Goal: Task Accomplishment & Management: Manage account settings

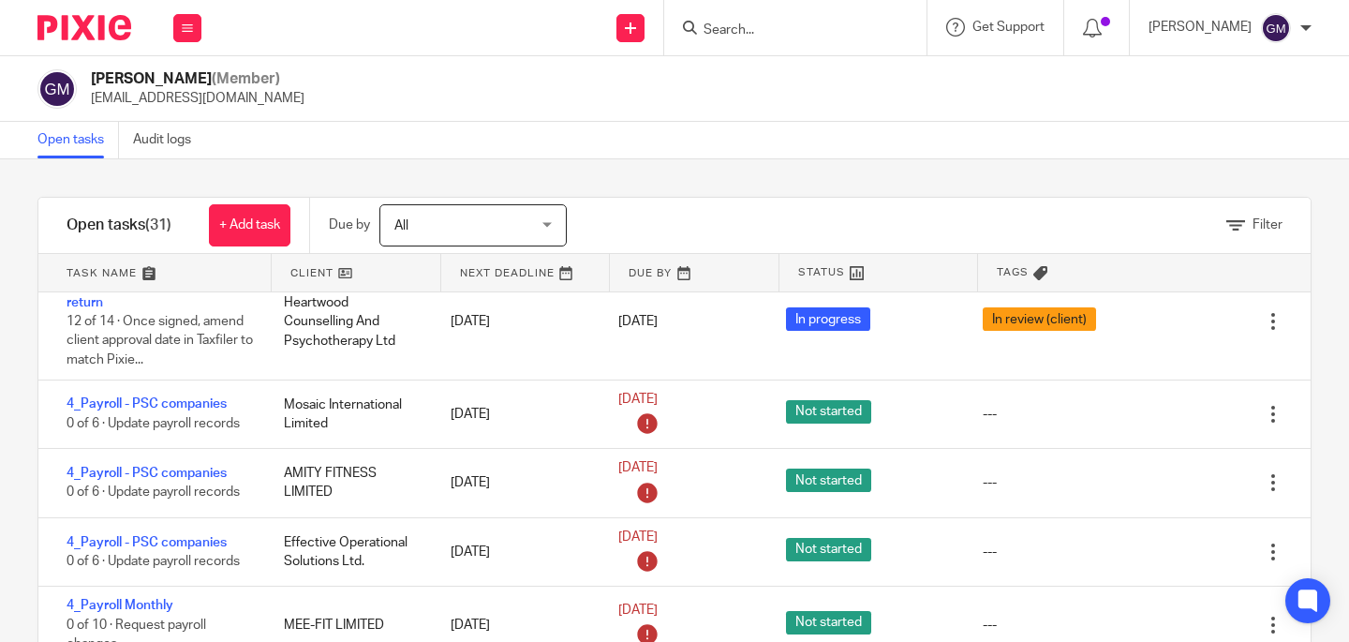
scroll to position [977, 0]
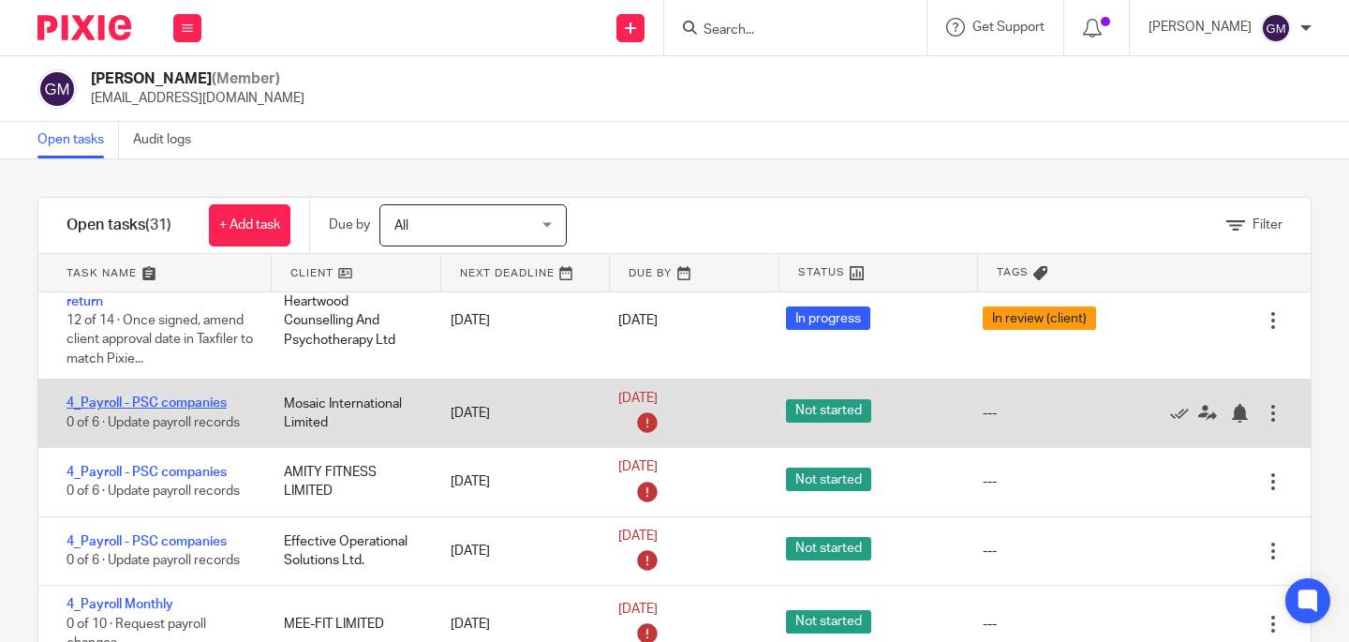
click at [150, 409] on link "4_Payroll - PSC companies" at bounding box center [147, 402] width 160 height 13
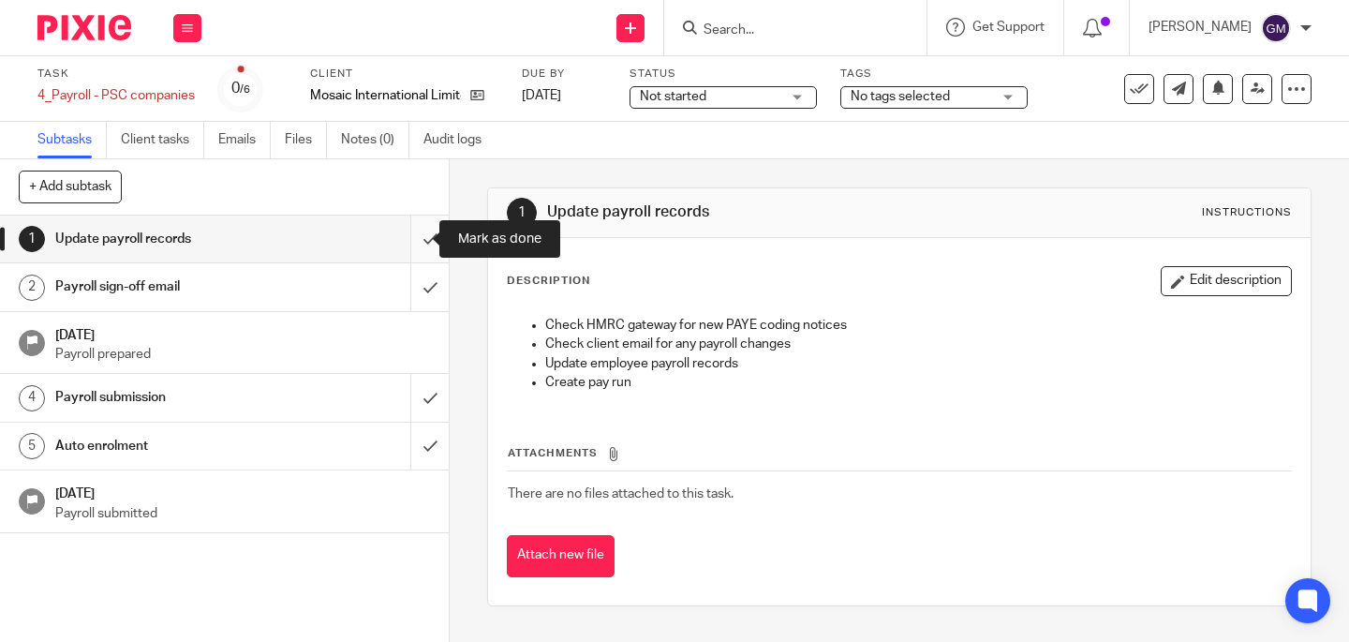
click at [405, 235] on input "submit" at bounding box center [224, 239] width 449 height 47
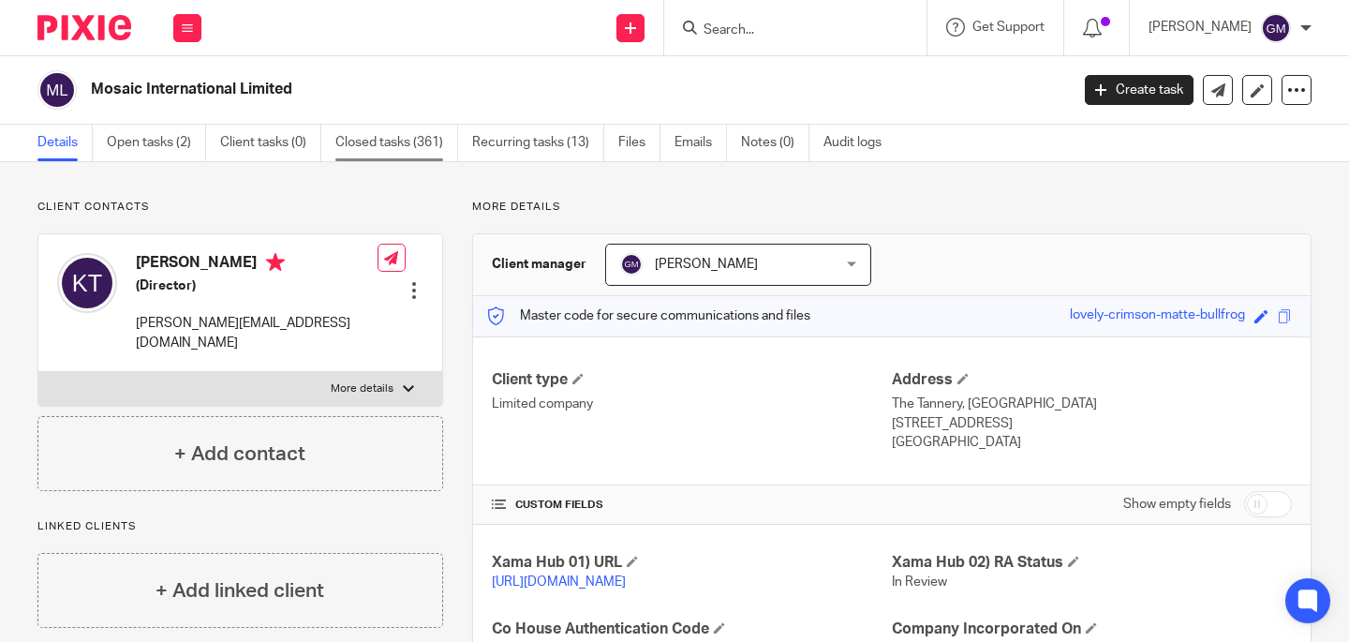
click at [387, 145] on link "Closed tasks (361)" at bounding box center [396, 143] width 123 height 37
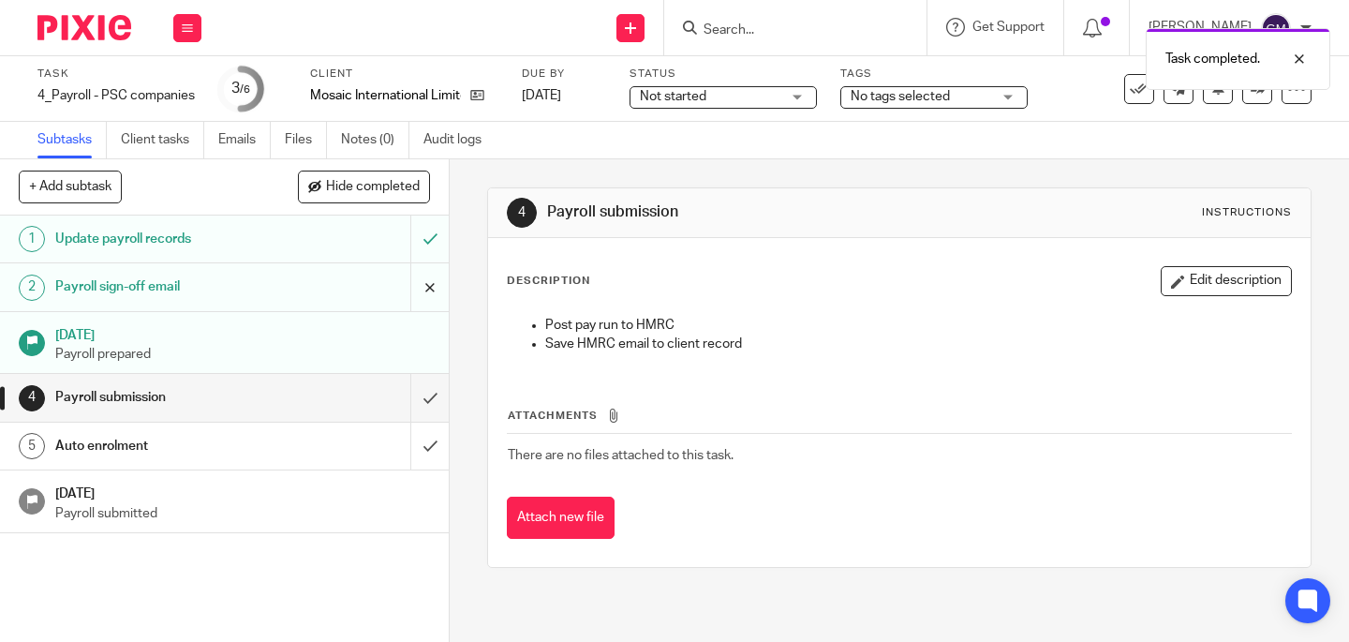
click at [411, 287] on input "submit" at bounding box center [224, 286] width 449 height 47
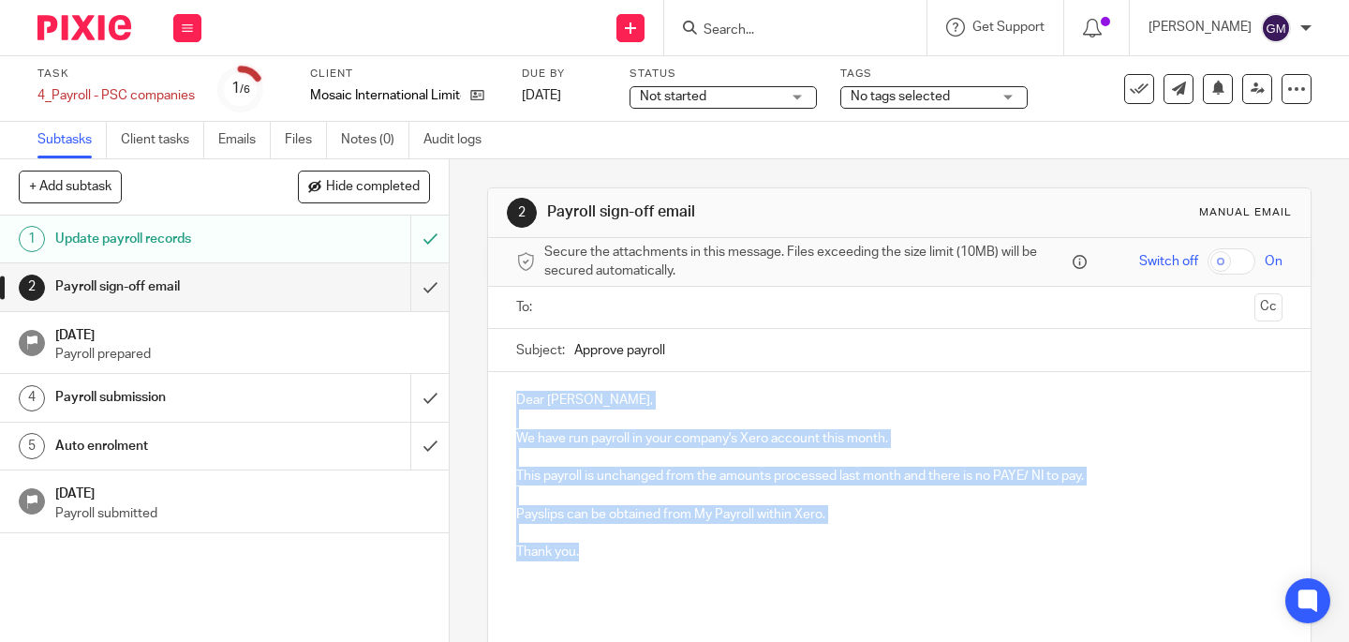
drag, startPoint x: 507, startPoint y: 401, endPoint x: 608, endPoint y: 555, distance: 184.0
click at [608, 554] on div "Dear Kiley, We have run payroll in your company's Xero account this month. This…" at bounding box center [899, 493] width 823 height 242
paste div
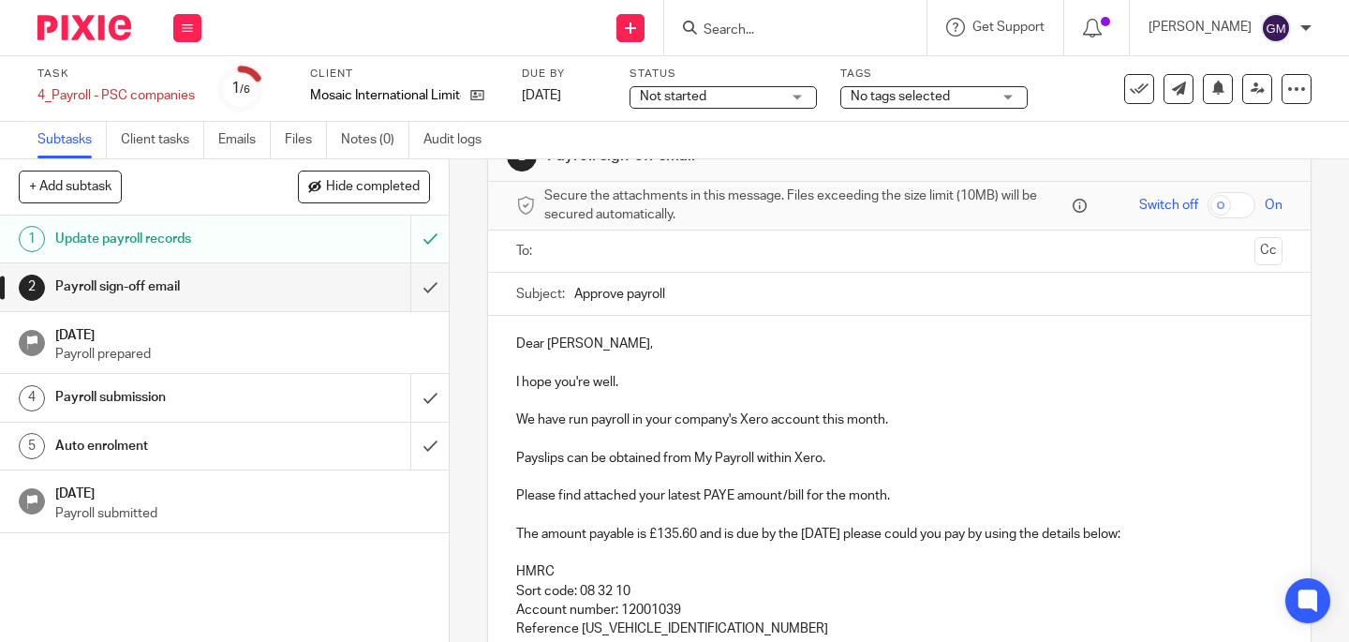
scroll to position [95, 0]
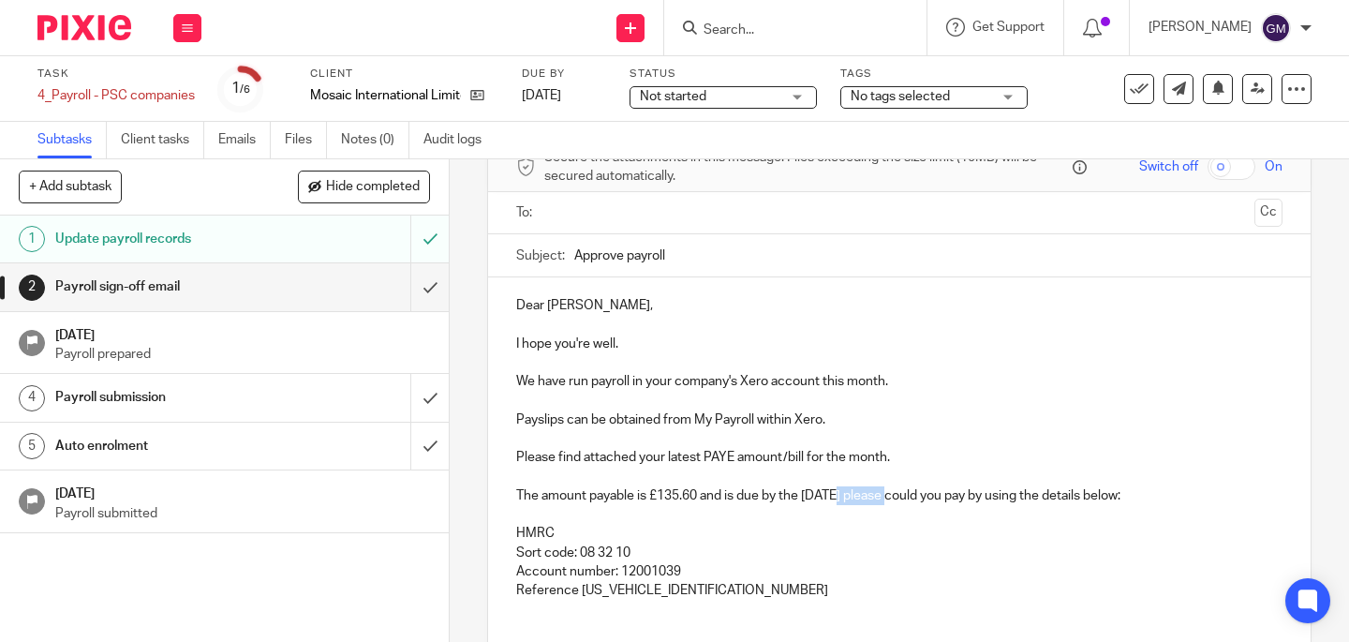
drag, startPoint x: 837, startPoint y: 497, endPoint x: 899, endPoint y: 499, distance: 61.9
click at [899, 499] on p "The amount payable is £135.60 and is due by the 22nd September please could you…" at bounding box center [899, 495] width 767 height 19
click at [660, 219] on input "text" at bounding box center [899, 213] width 696 height 22
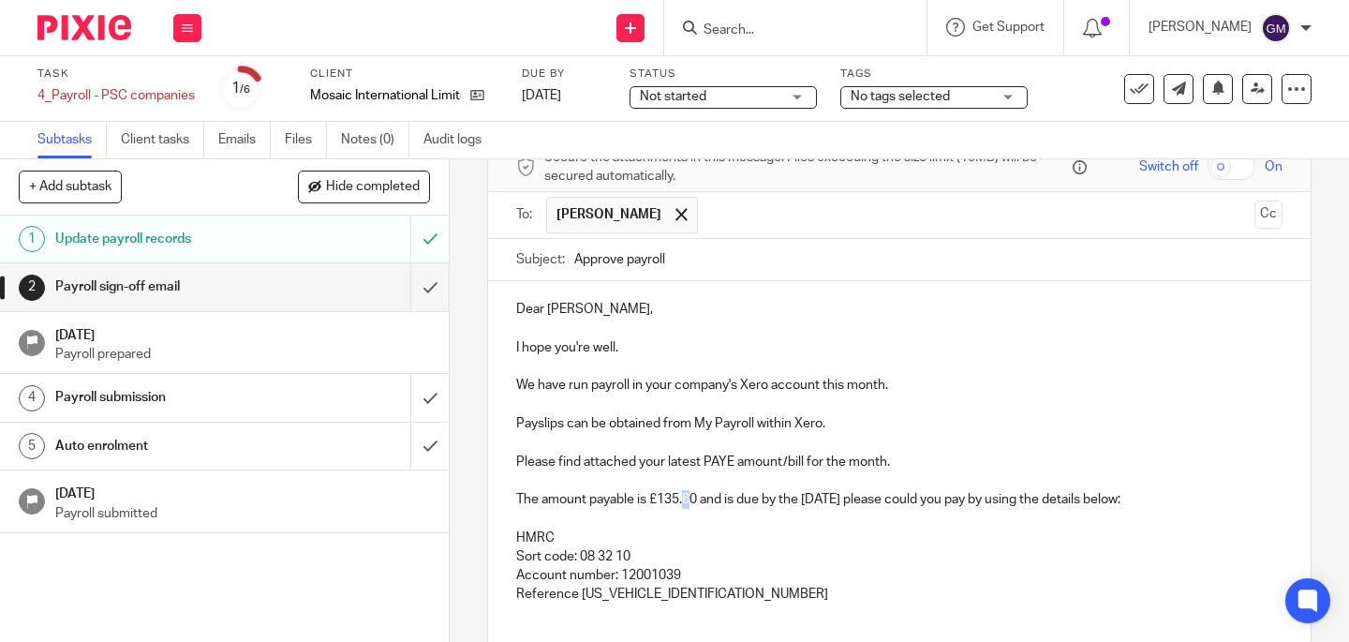
click at [684, 500] on p "The amount payable is £135.60 and is due by the 22nd October please could you p…" at bounding box center [899, 499] width 767 height 19
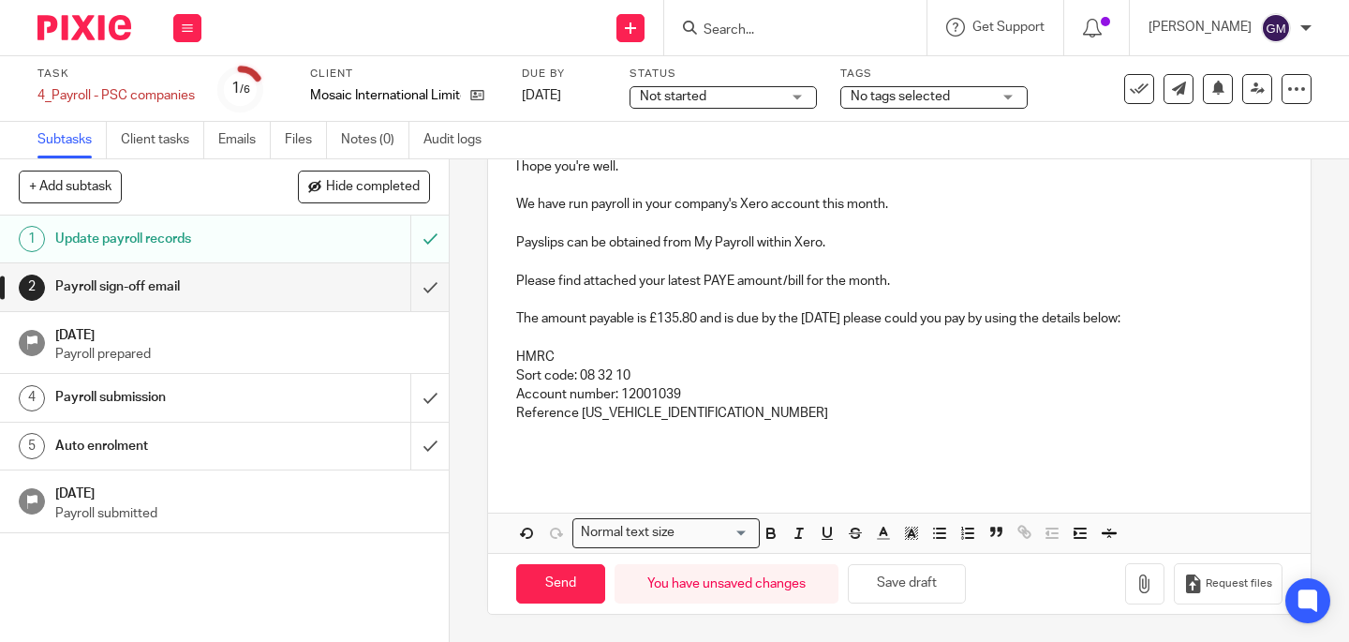
scroll to position [275, 0]
click at [1136, 584] on icon "button" at bounding box center [1145, 583] width 19 height 19
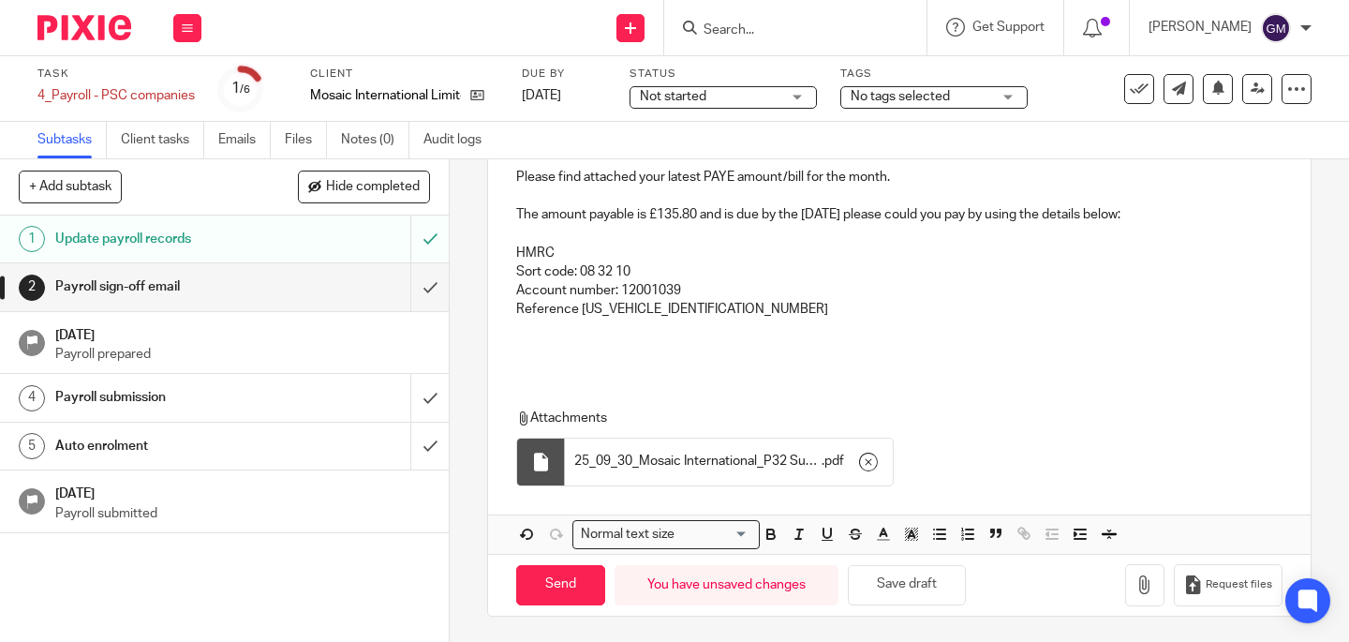
scroll to position [381, 0]
click at [566, 590] on input "Send" at bounding box center [560, 583] width 89 height 40
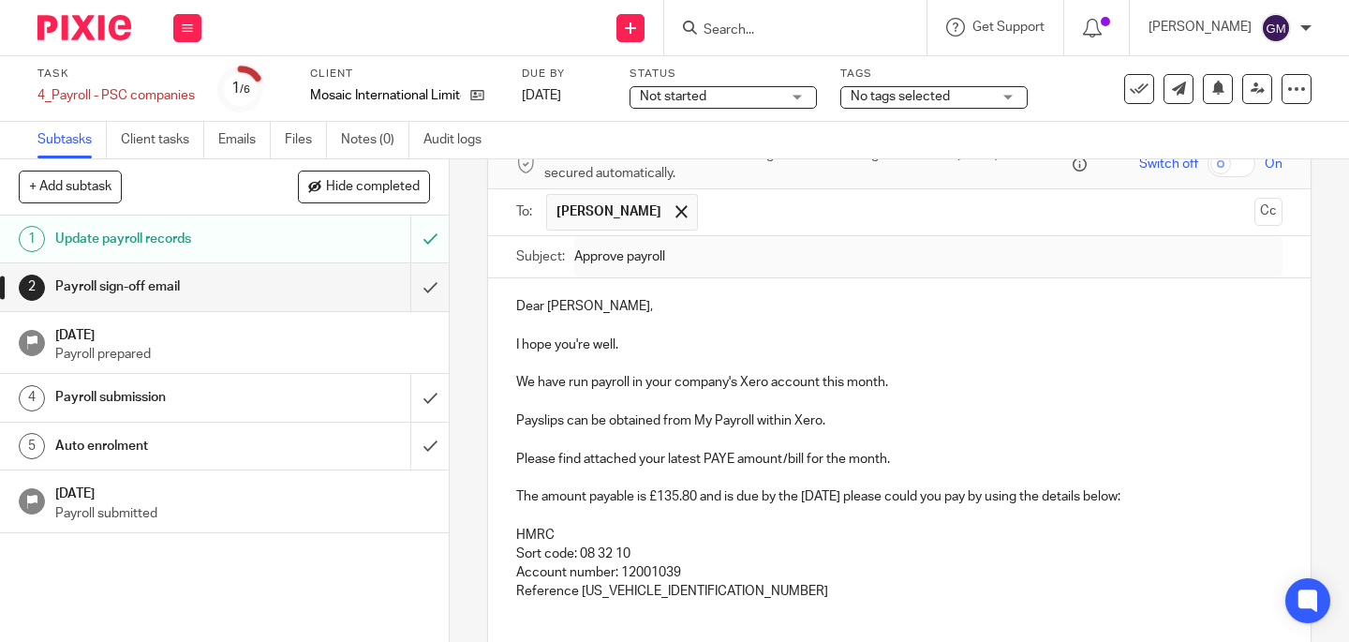
scroll to position [175, 0]
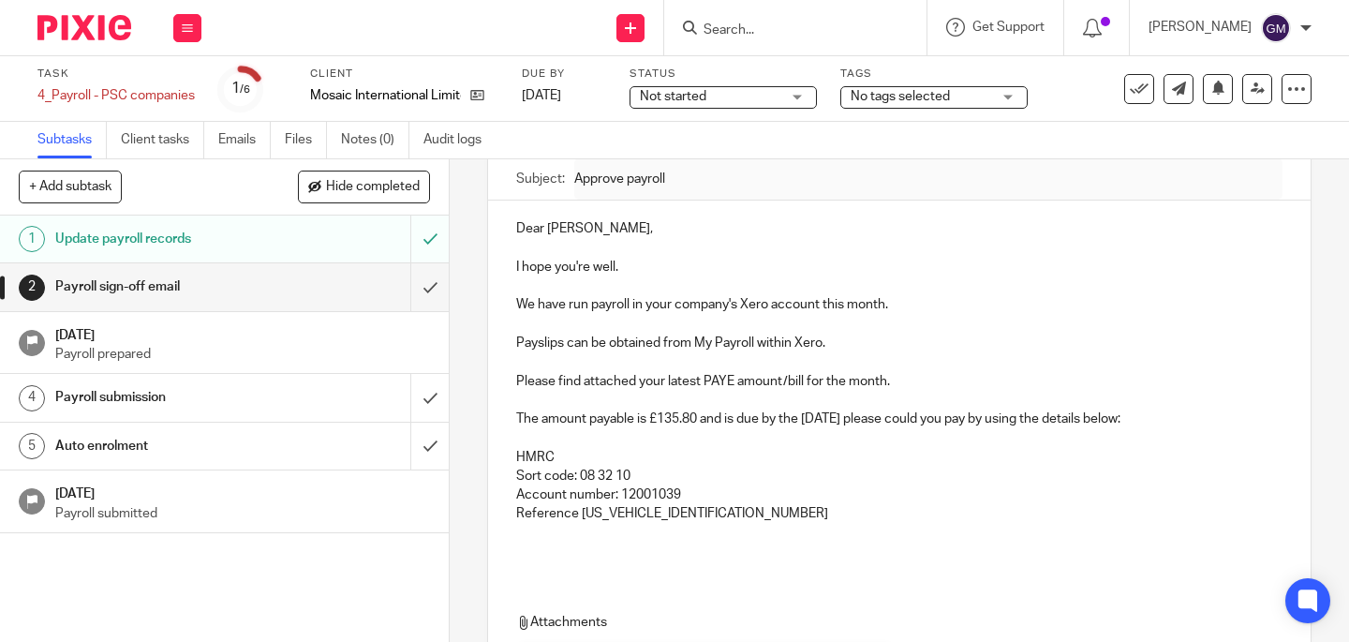
type input "Sent"
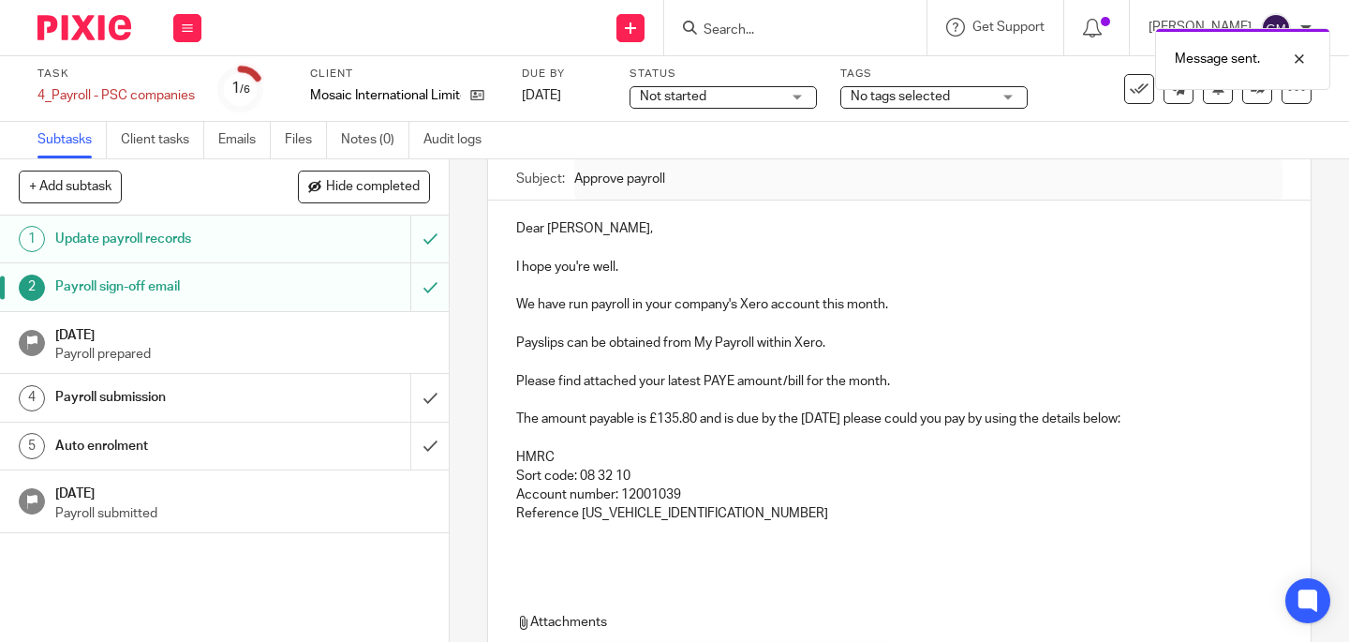
click at [397, 353] on p "Payroll prepared" at bounding box center [242, 354] width 375 height 19
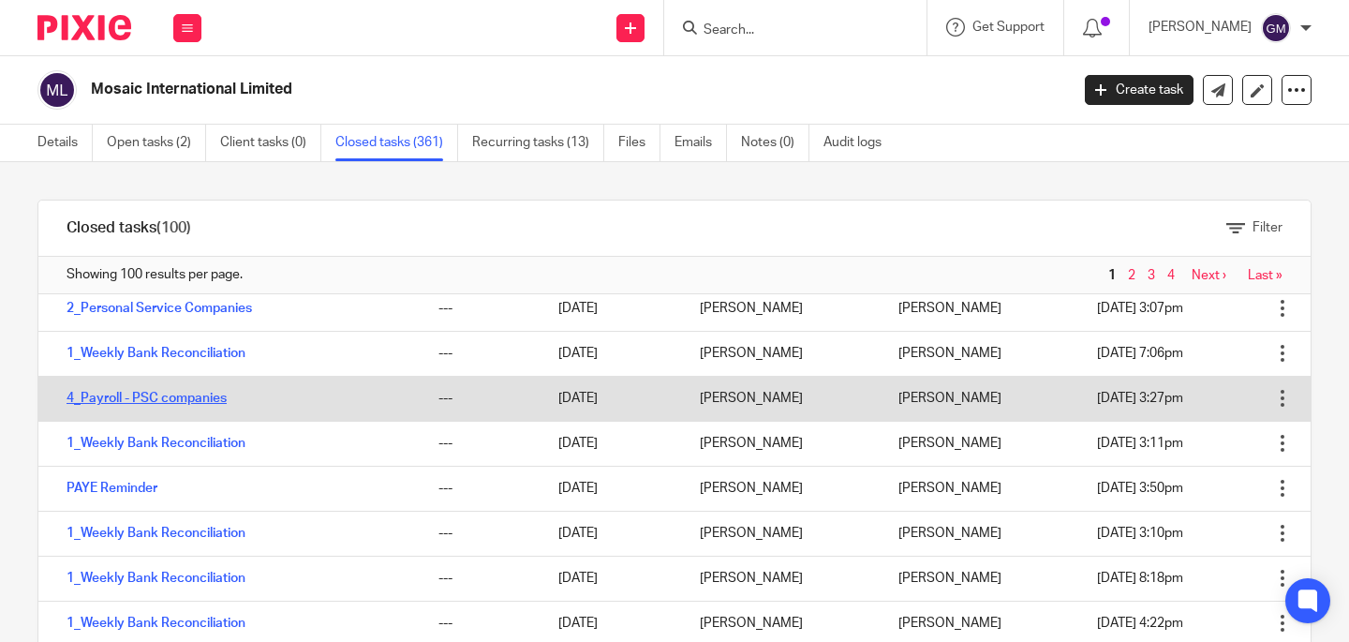
scroll to position [240, 0]
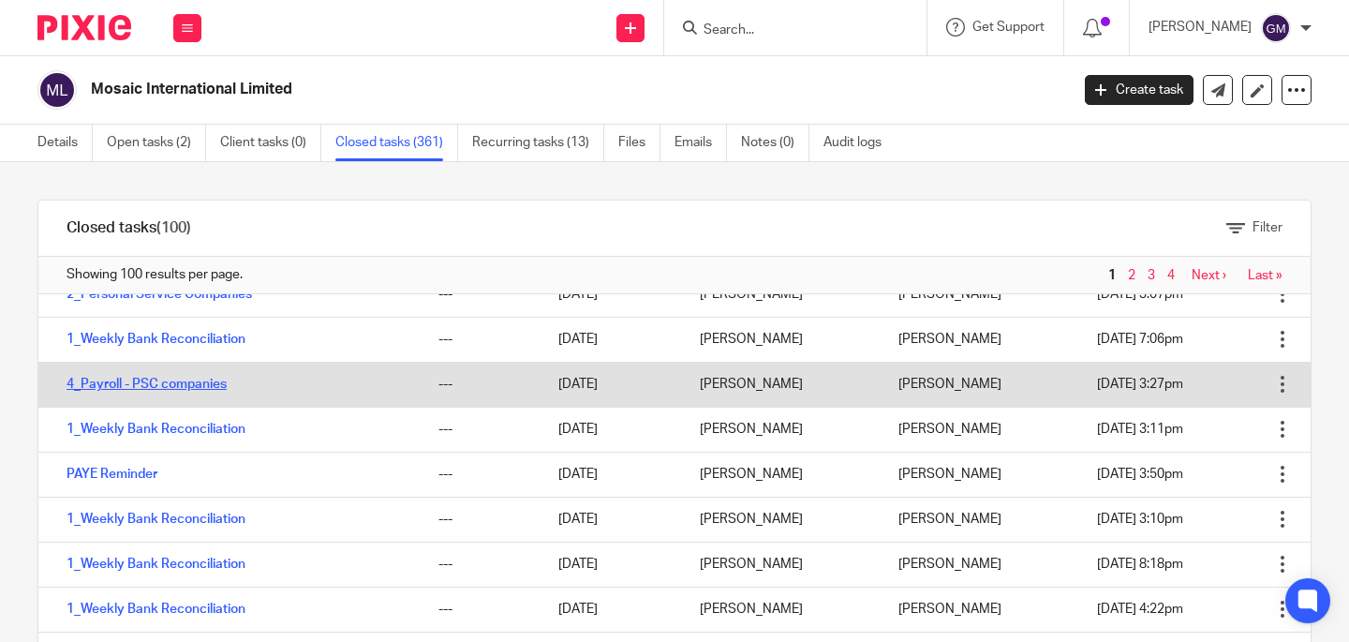
click at [172, 384] on link "4_Payroll - PSC companies" at bounding box center [147, 384] width 160 height 13
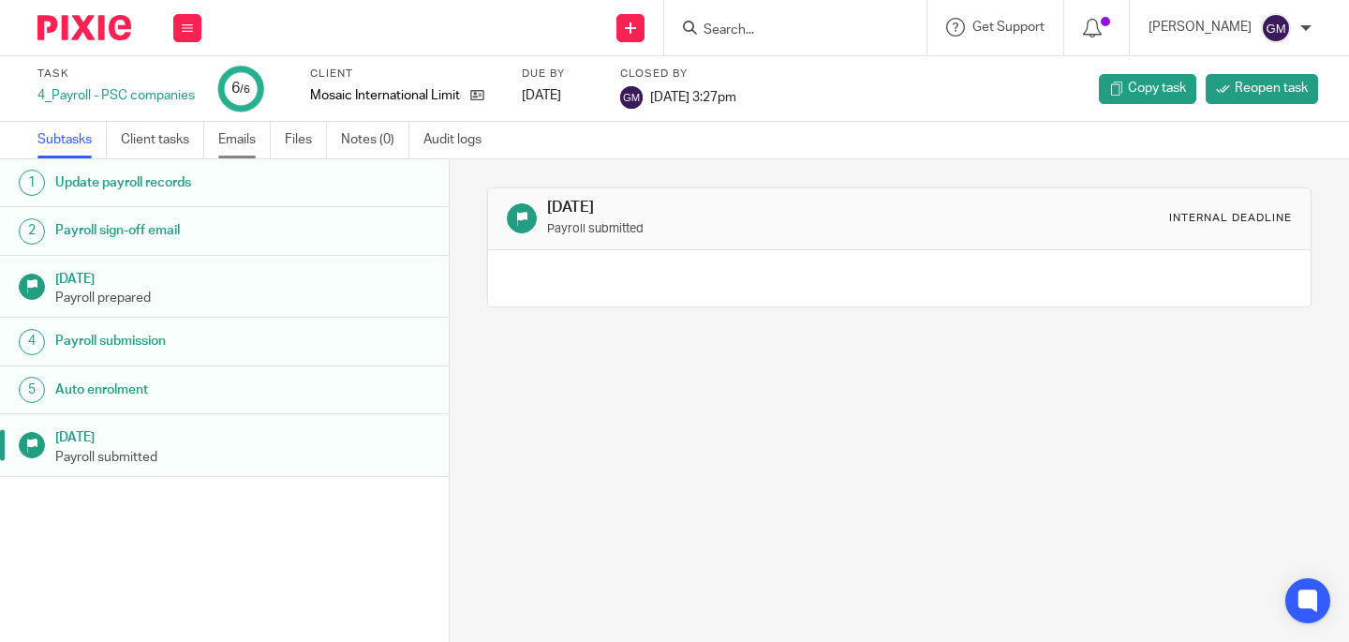
click at [235, 141] on link "Emails" at bounding box center [244, 140] width 52 height 37
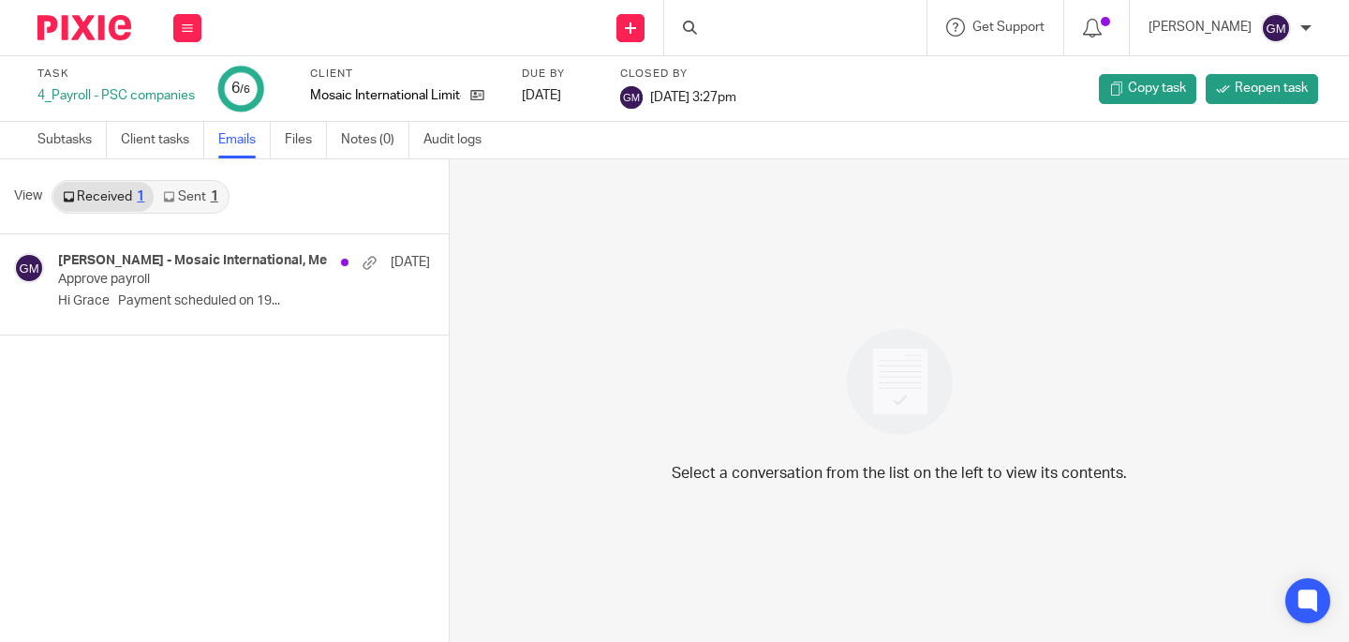
click at [195, 184] on link "Sent 1" at bounding box center [190, 197] width 73 height 30
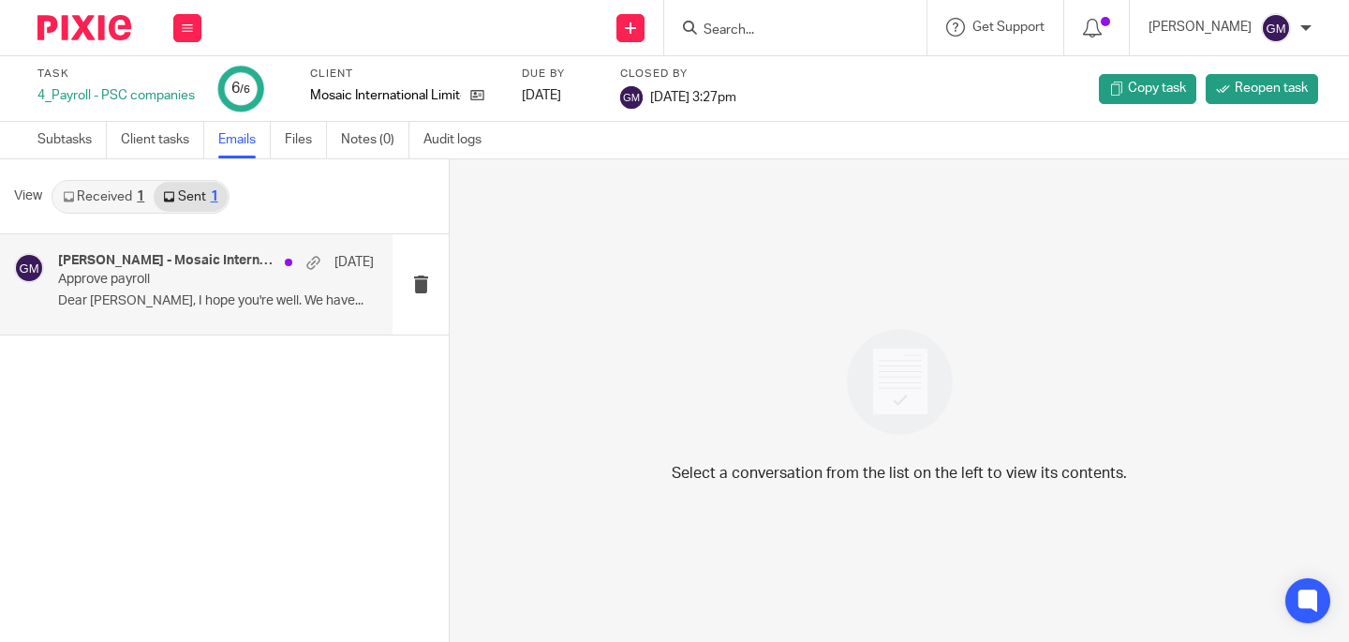
click at [228, 315] on div "Kiley Tan - Mosaic International, Me 12 Sep Approve payroll Dear Kiley, I hope …" at bounding box center [216, 284] width 316 height 63
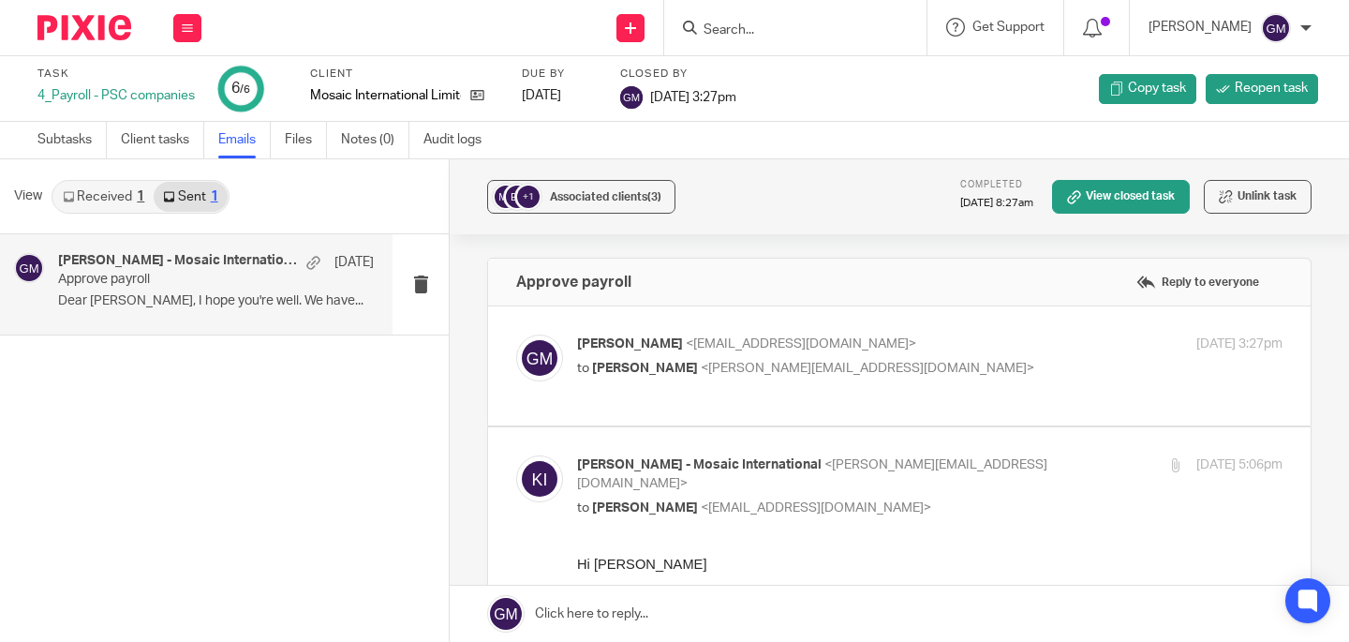
click at [694, 406] on label at bounding box center [899, 365] width 823 height 119
click at [516, 335] on input "checkbox" at bounding box center [515, 334] width 1 height 1
checkbox input "true"
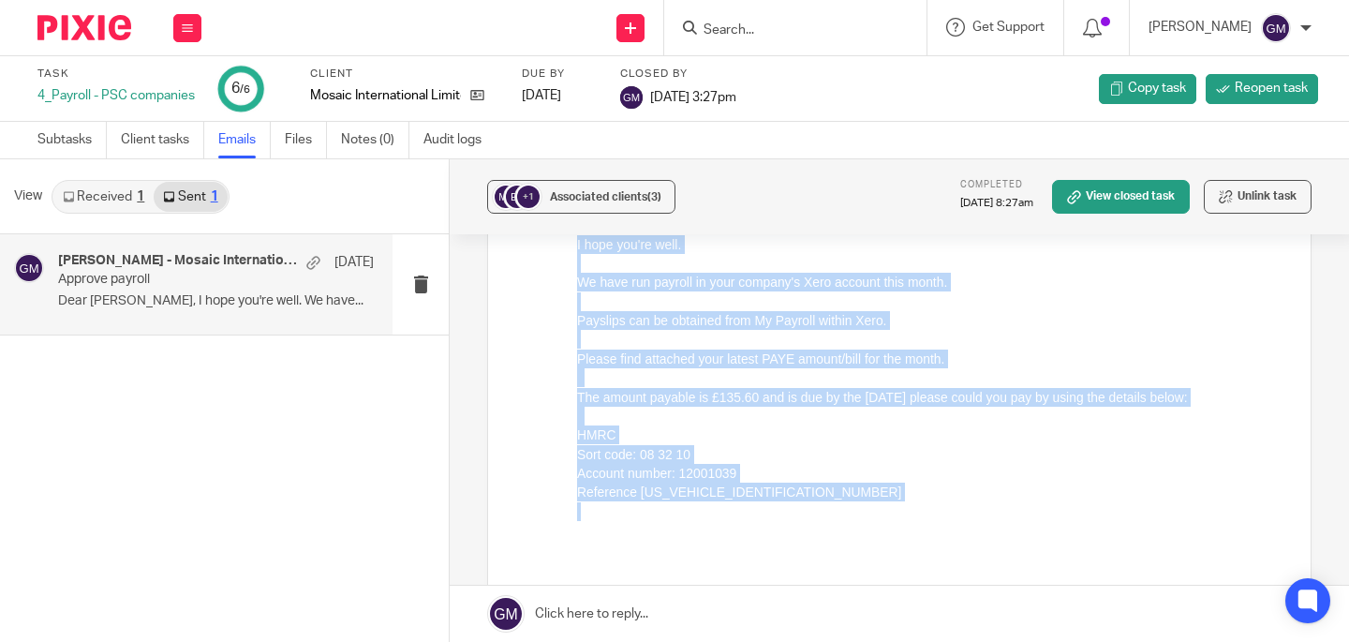
scroll to position [438, 0]
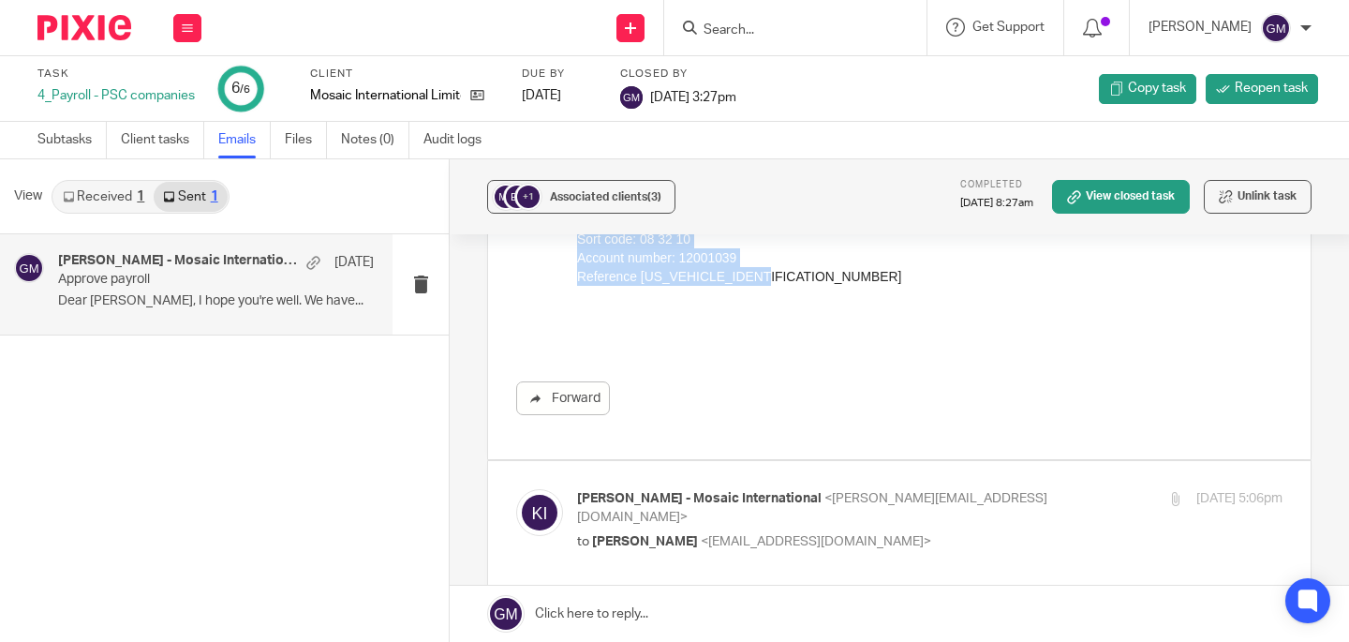
drag, startPoint x: 581, startPoint y: -10, endPoint x: 795, endPoint y: 304, distance: 379.7
click at [795, 304] on div "Dear Kiley, I hope you're well. We have run payroll in your company's Xero acco…" at bounding box center [930, 152] width 706 height 343
copy div "Dear Kiley, I hope you're well. We have run payroll in your company's Xero acco…"
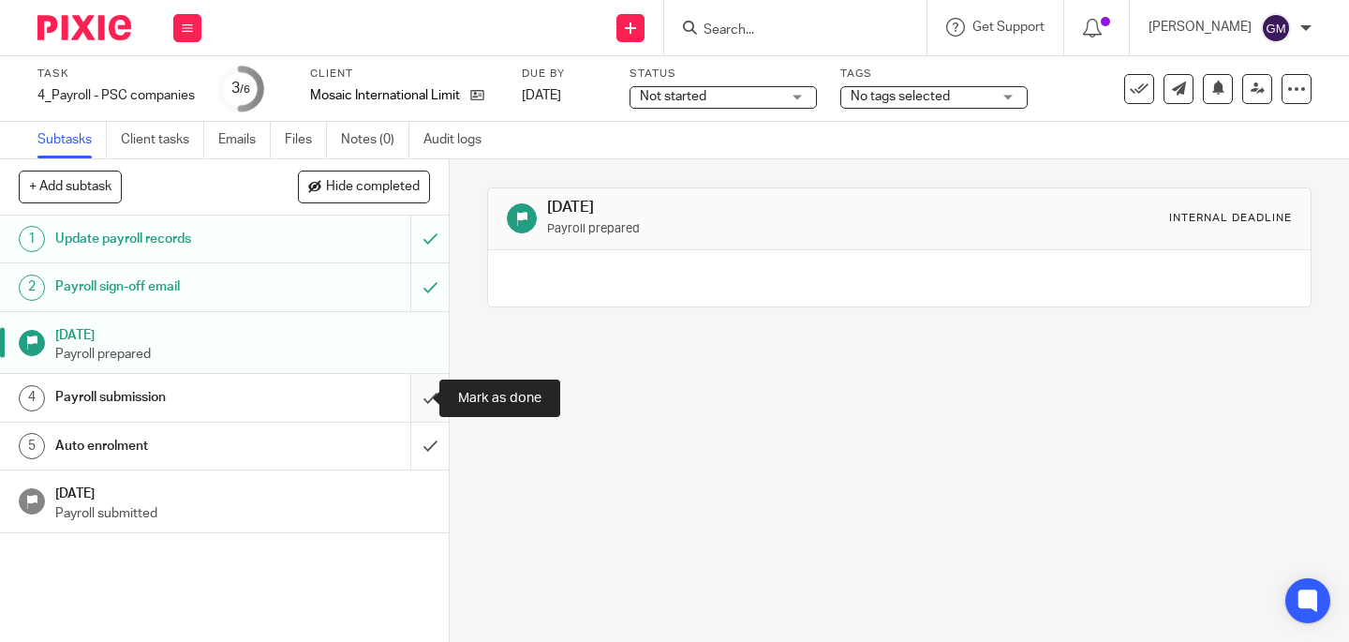
click at [419, 406] on input "submit" at bounding box center [224, 397] width 449 height 47
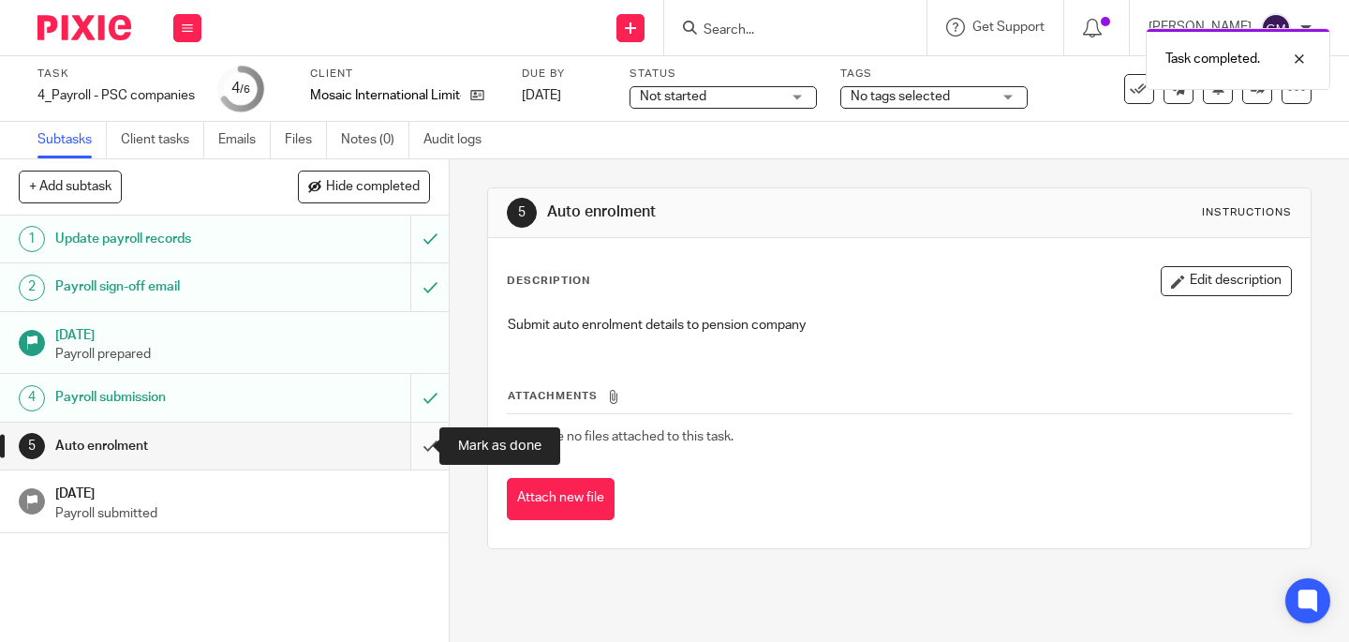
click at [419, 454] on input "submit" at bounding box center [224, 446] width 449 height 47
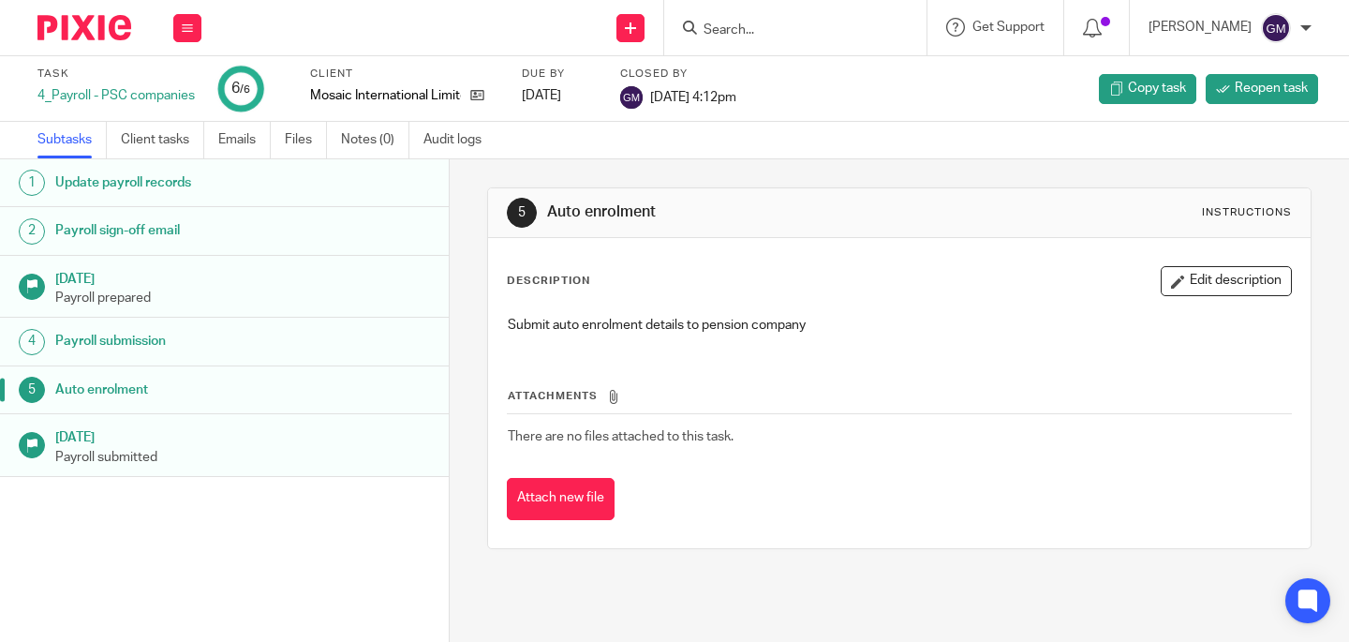
drag, startPoint x: 182, startPoint y: 22, endPoint x: 201, endPoint y: 57, distance: 39.9
click at [182, 22] on icon at bounding box center [187, 27] width 11 height 11
click at [197, 164] on li "Team" at bounding box center [187, 169] width 50 height 27
click at [181, 171] on link "Team" at bounding box center [177, 169] width 31 height 13
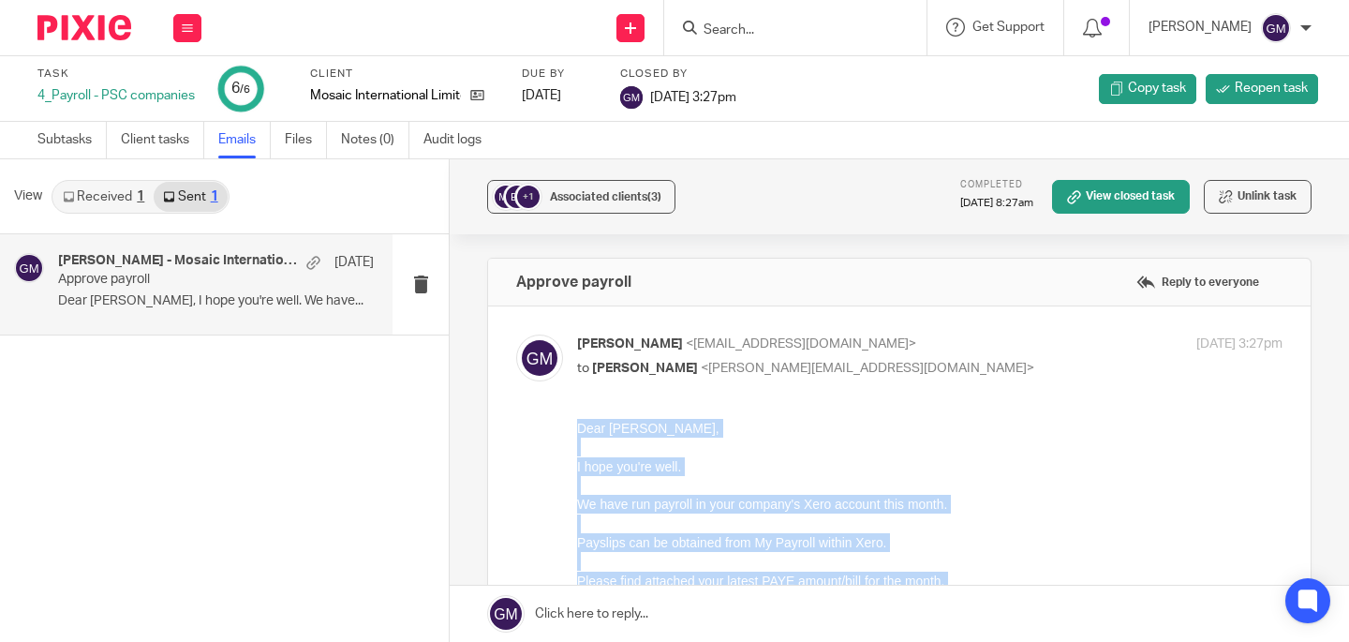
scroll to position [438, 0]
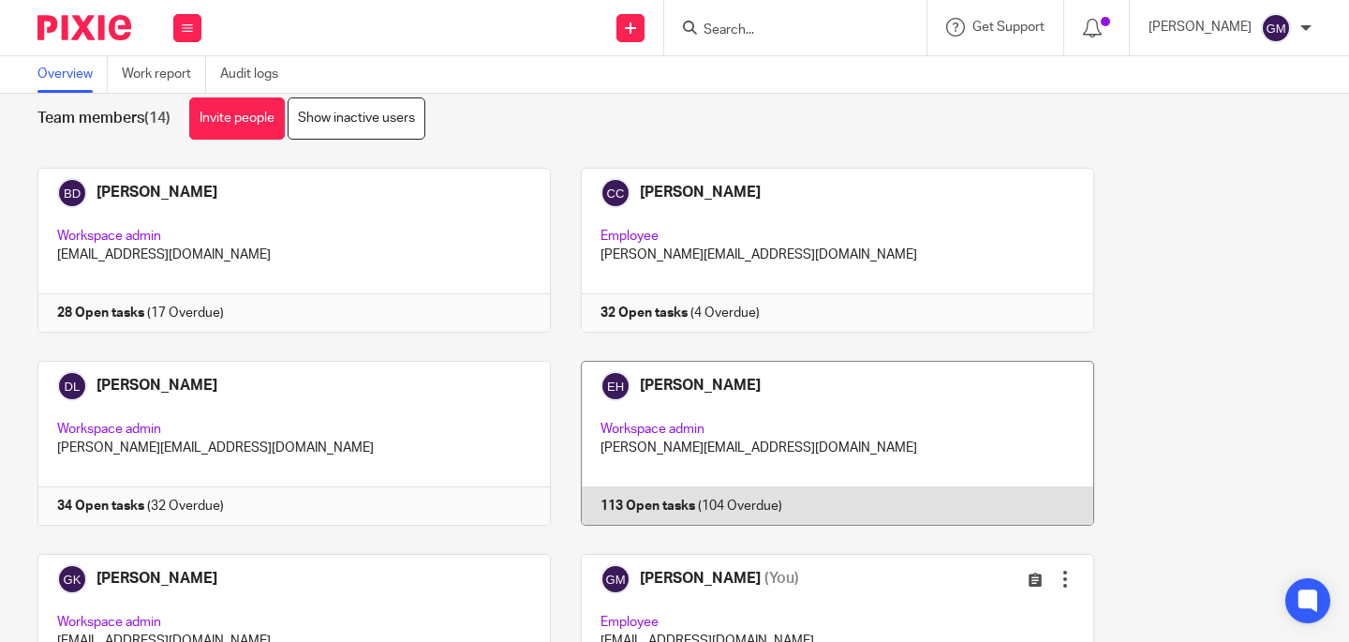
scroll to position [254, 0]
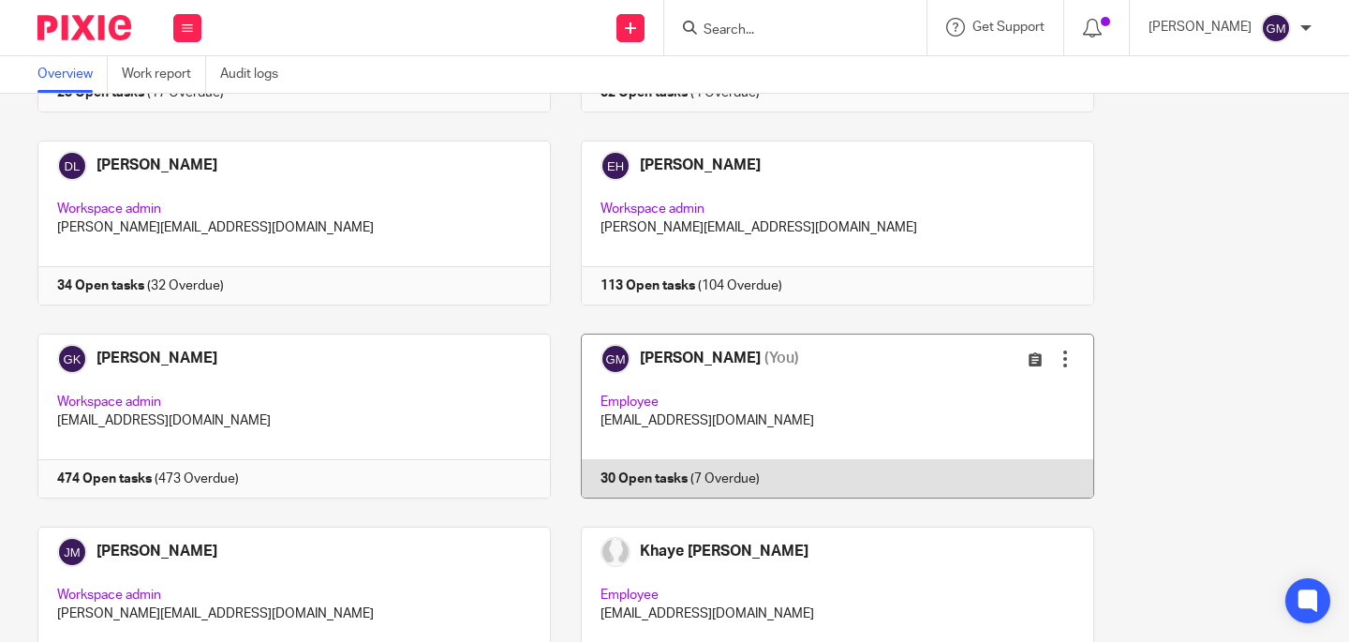
click at [807, 380] on link at bounding box center [822, 416] width 543 height 165
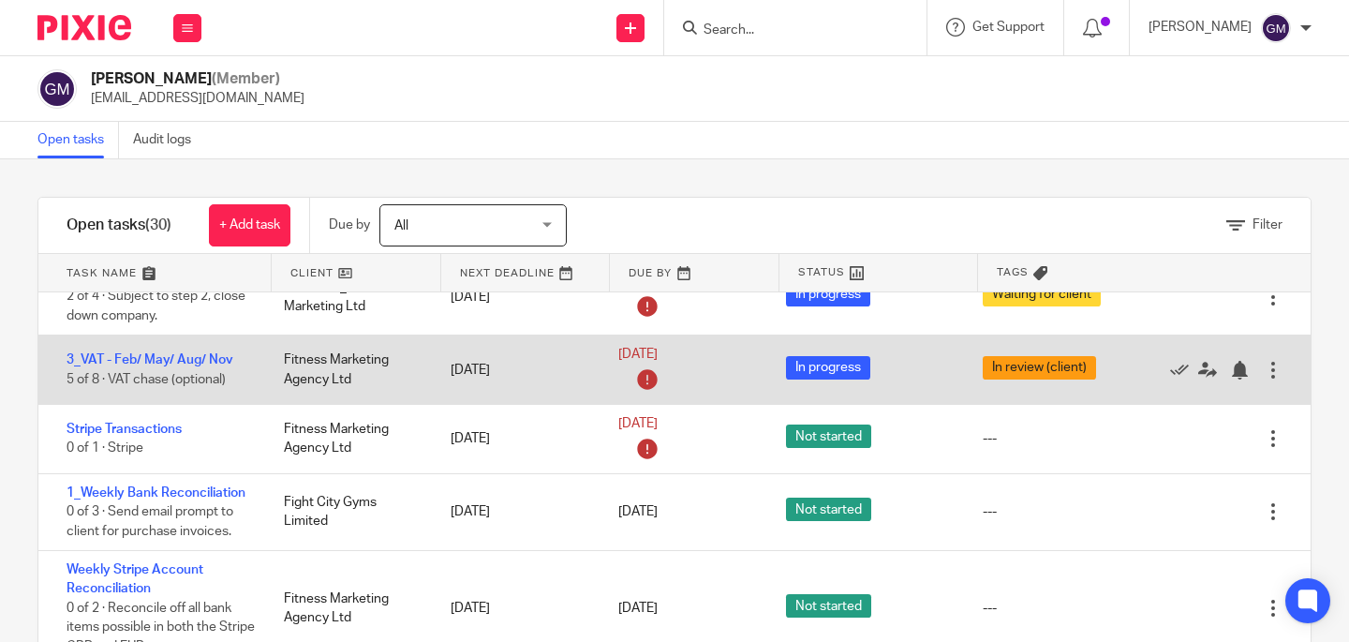
scroll to position [35, 0]
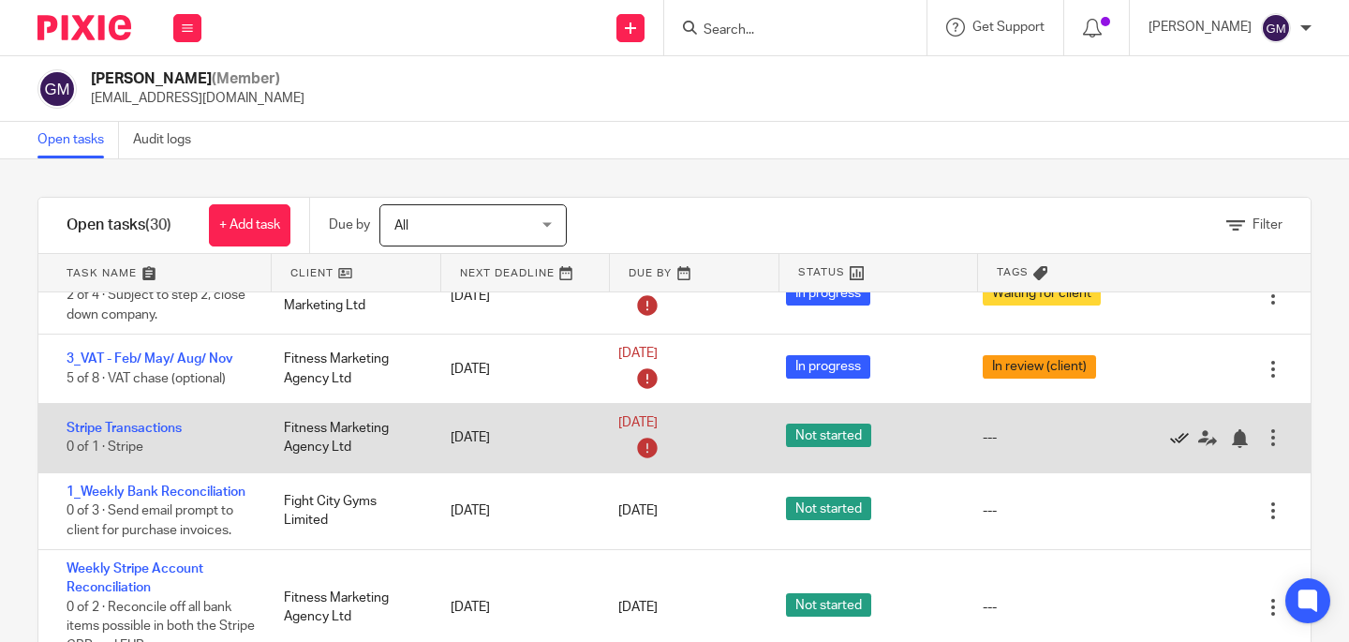
click at [1170, 443] on icon at bounding box center [1179, 438] width 19 height 19
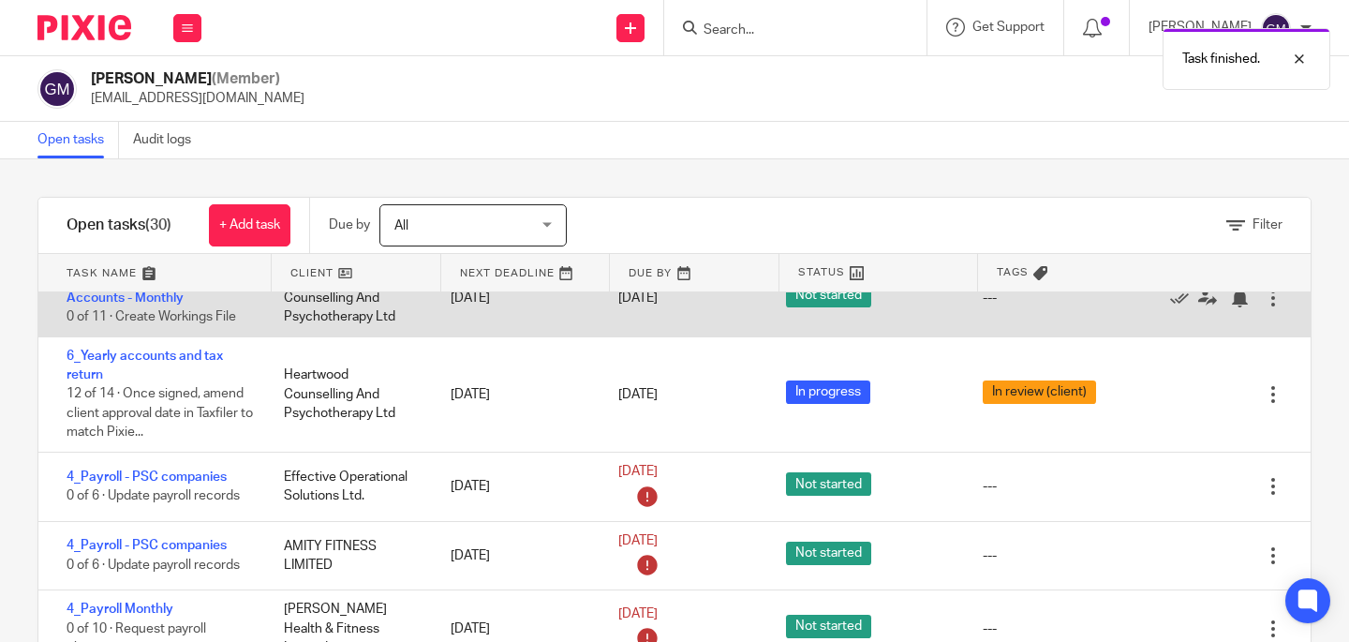
scroll to position [975, 0]
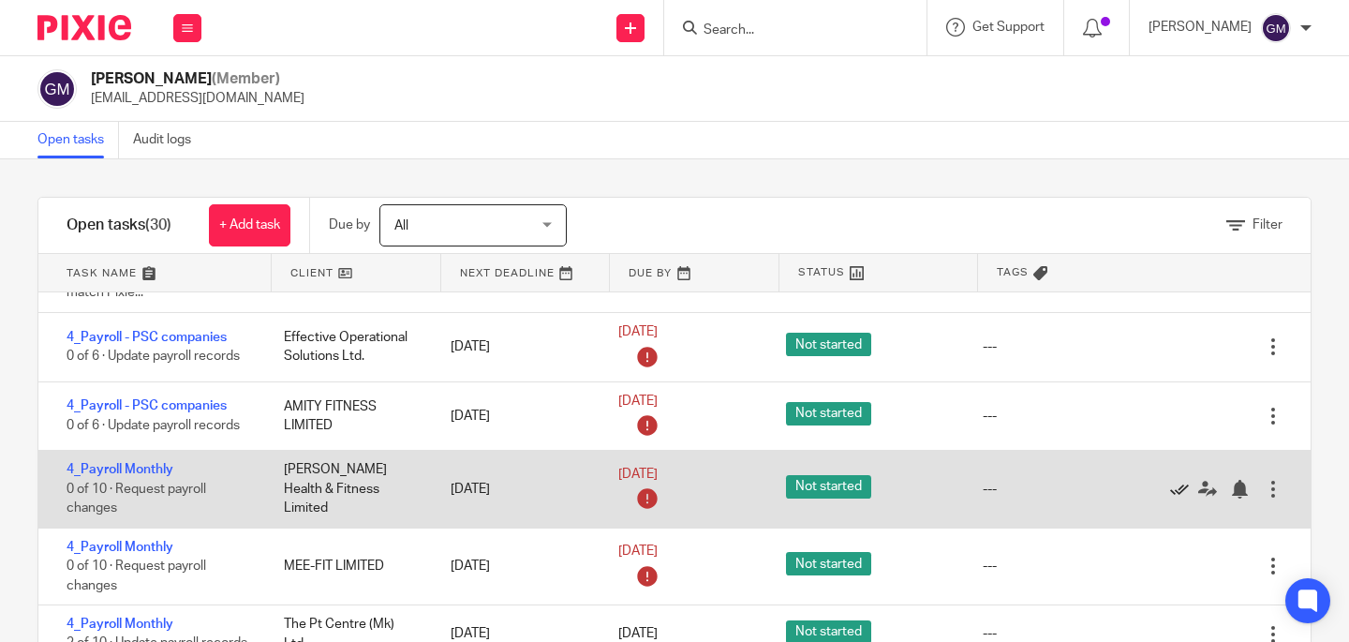
click at [1170, 499] on icon at bounding box center [1179, 489] width 19 height 19
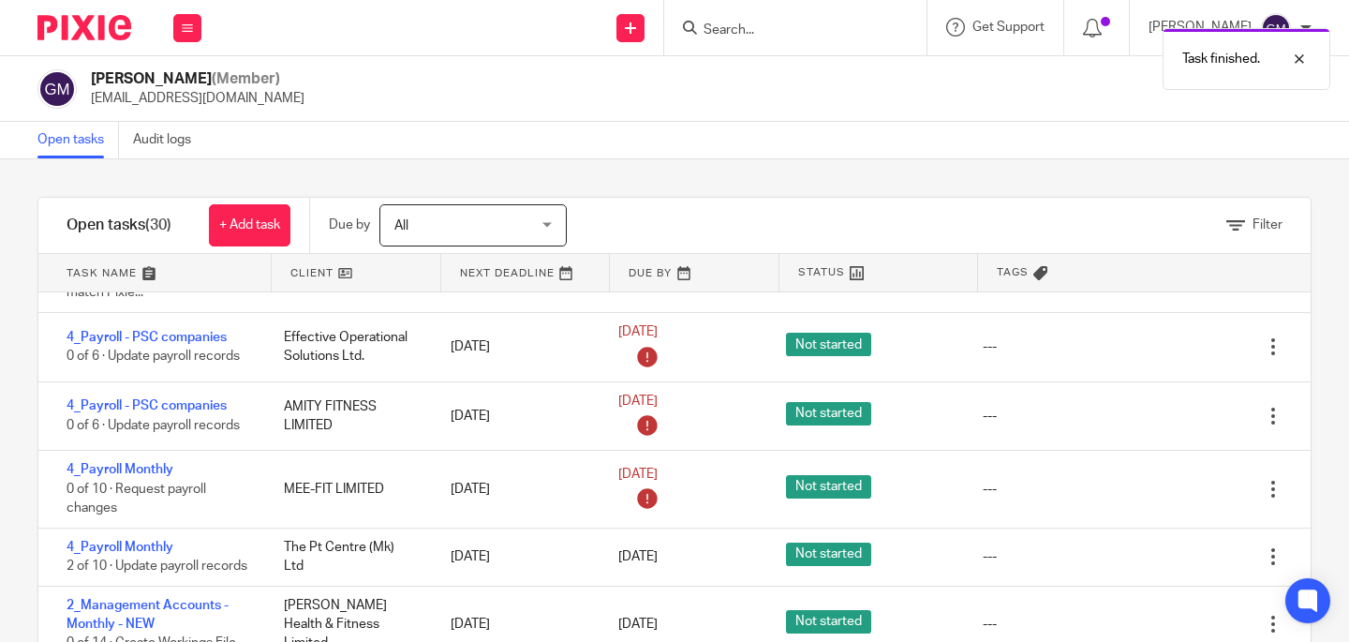
click at [1170, 499] on icon at bounding box center [1179, 489] width 19 height 19
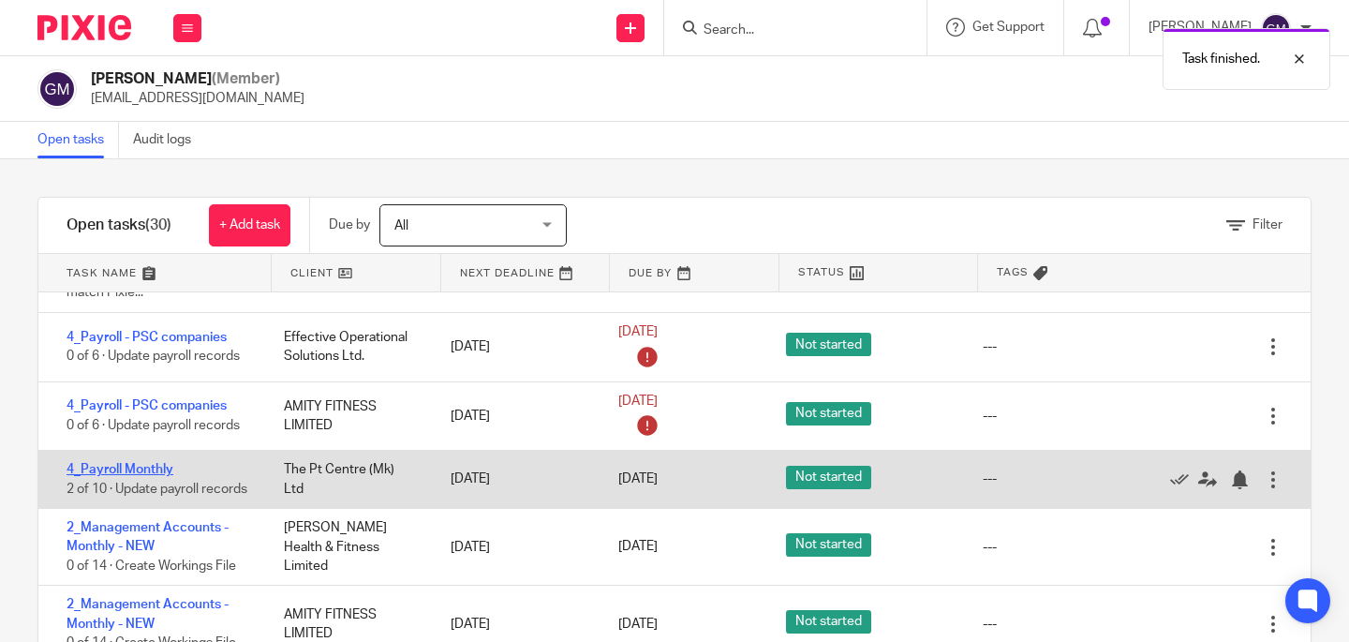
click at [135, 476] on link "4_Payroll Monthly" at bounding box center [120, 469] width 107 height 13
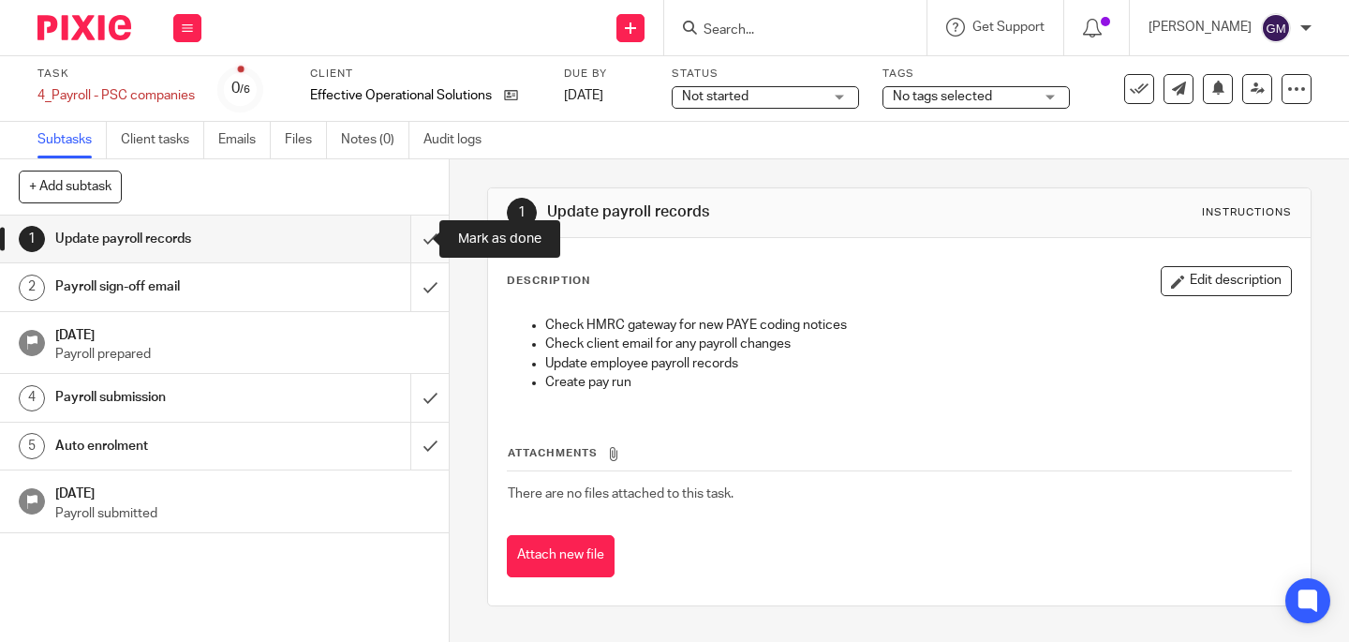
click at [412, 239] on input "submit" at bounding box center [224, 239] width 449 height 47
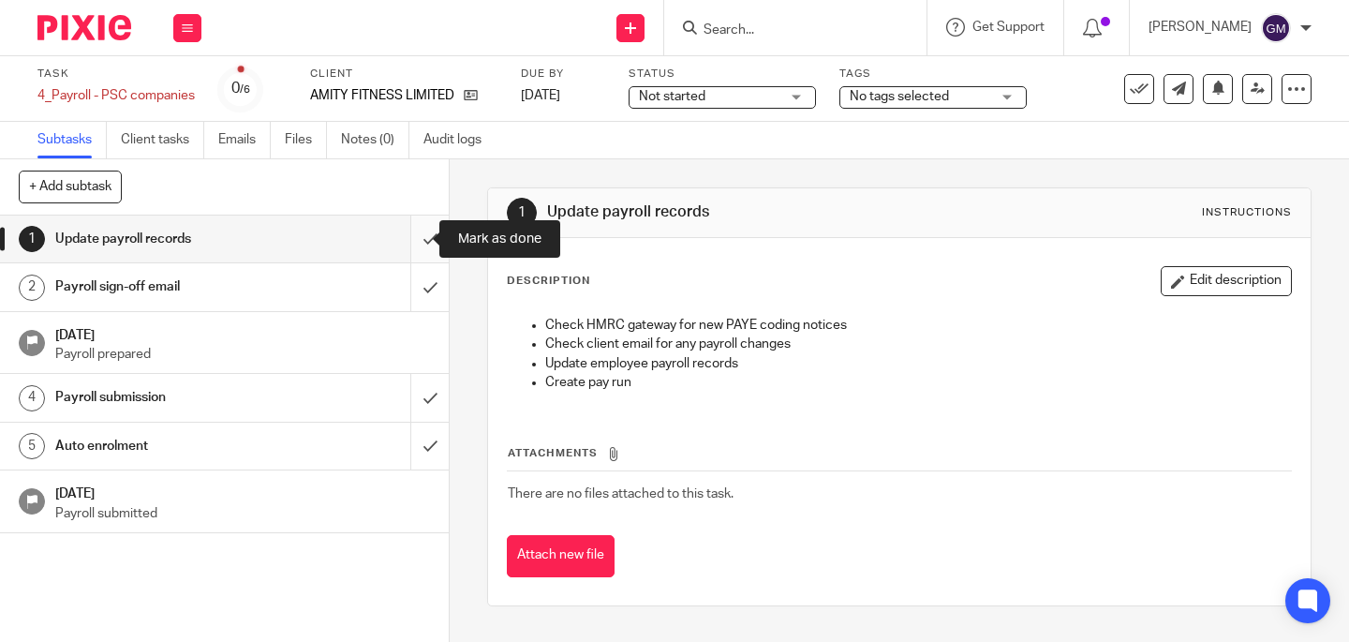
click at [418, 242] on input "submit" at bounding box center [224, 239] width 449 height 47
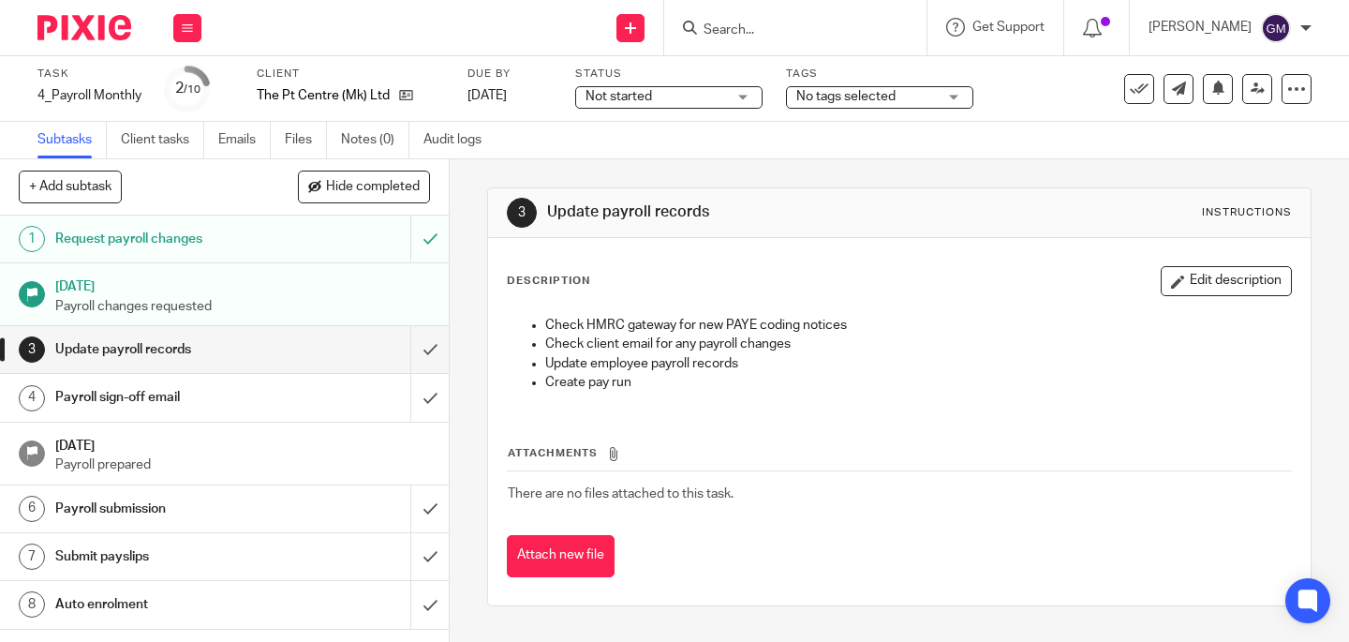
click at [261, 312] on p "Payroll changes requested" at bounding box center [242, 306] width 375 height 19
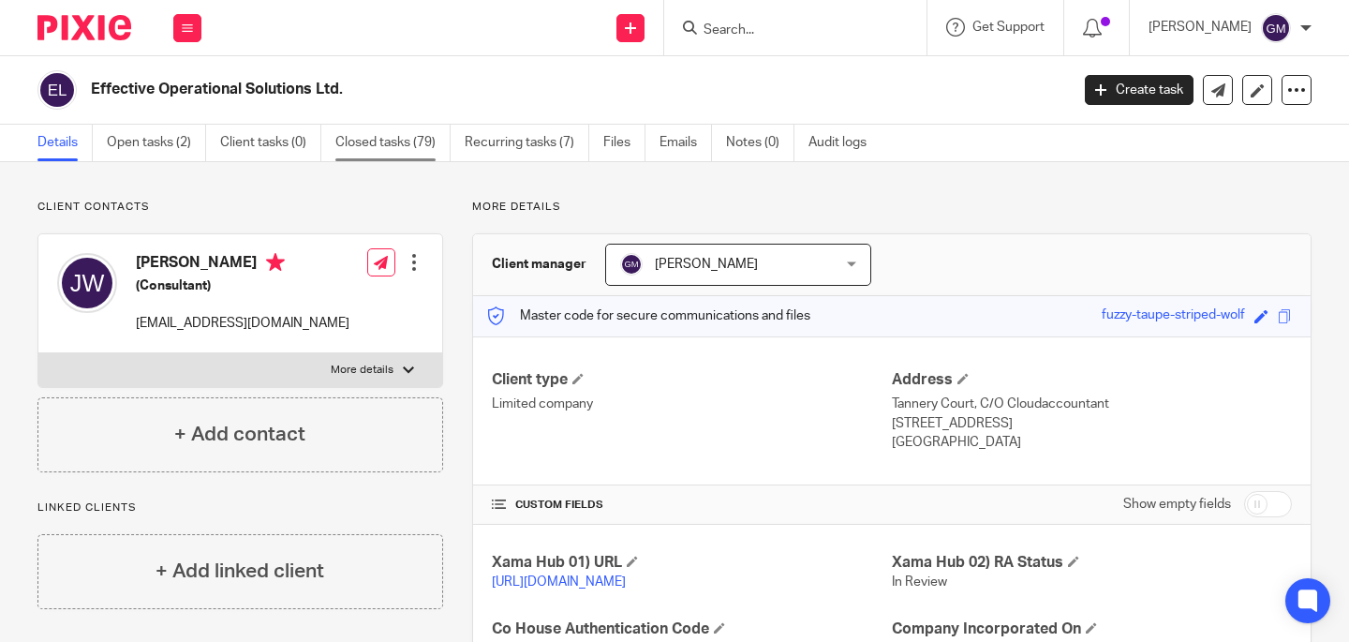
click at [409, 153] on link "Closed tasks (79)" at bounding box center [392, 143] width 115 height 37
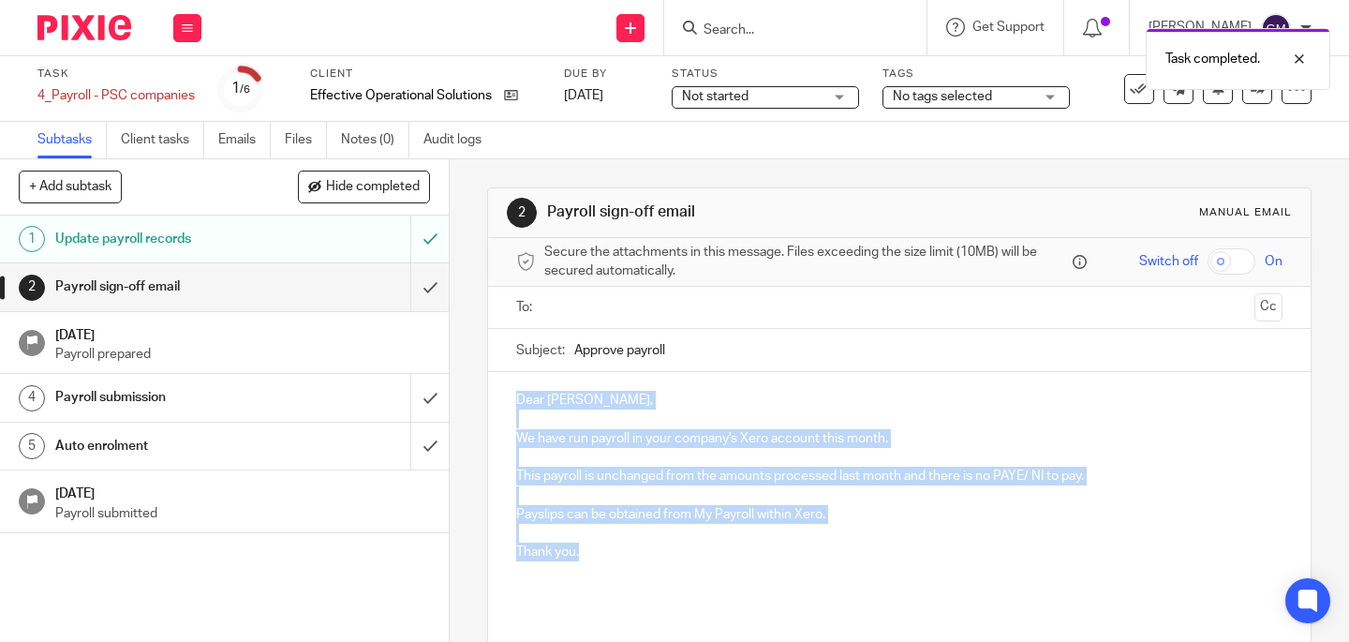
drag, startPoint x: 510, startPoint y: 395, endPoint x: 600, endPoint y: 558, distance: 185.4
click at [600, 558] on div "Dear Joanne, We have run payroll in your company's Xero account this month. Thi…" at bounding box center [899, 493] width 823 height 242
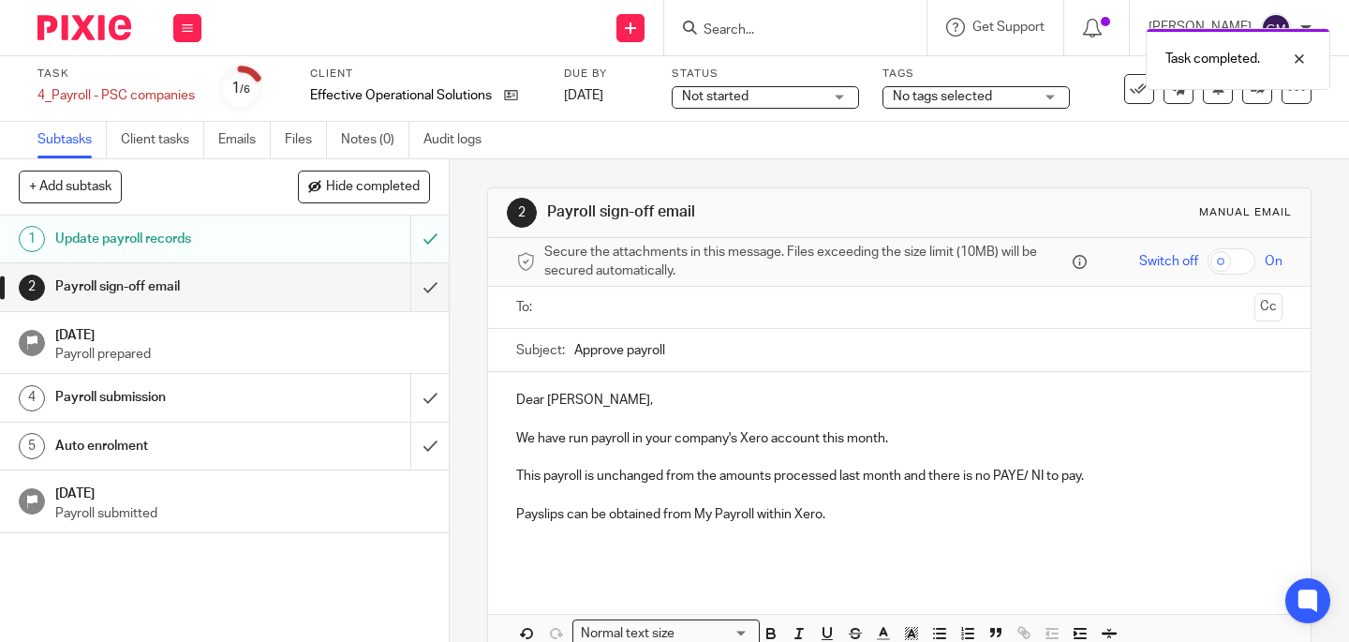
click at [658, 304] on input "text" at bounding box center [899, 308] width 696 height 22
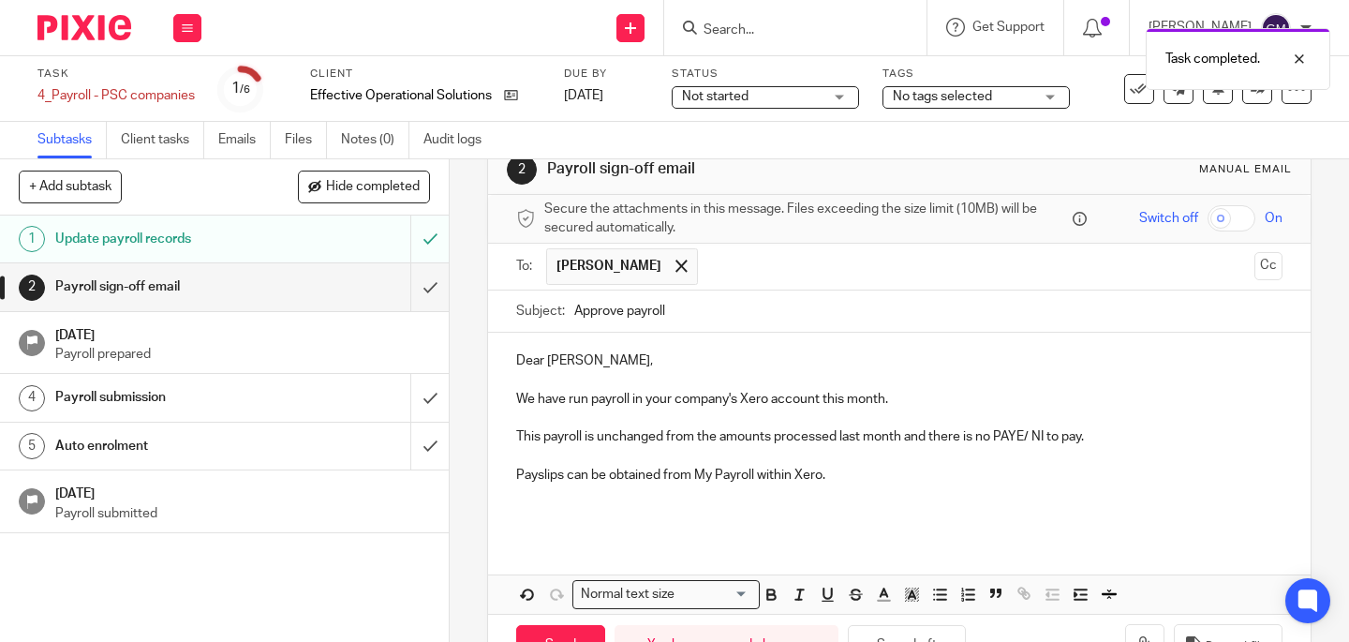
scroll to position [105, 0]
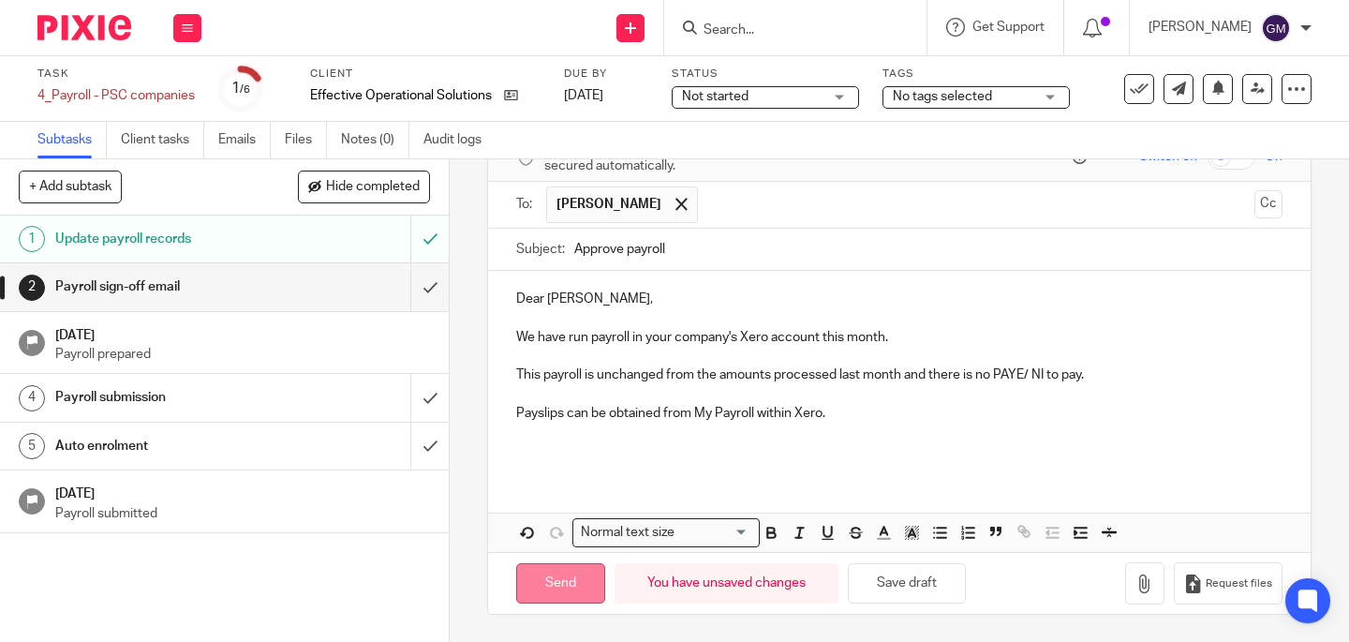
click at [545, 578] on input "Send" at bounding box center [560, 583] width 89 height 40
type input "Sent"
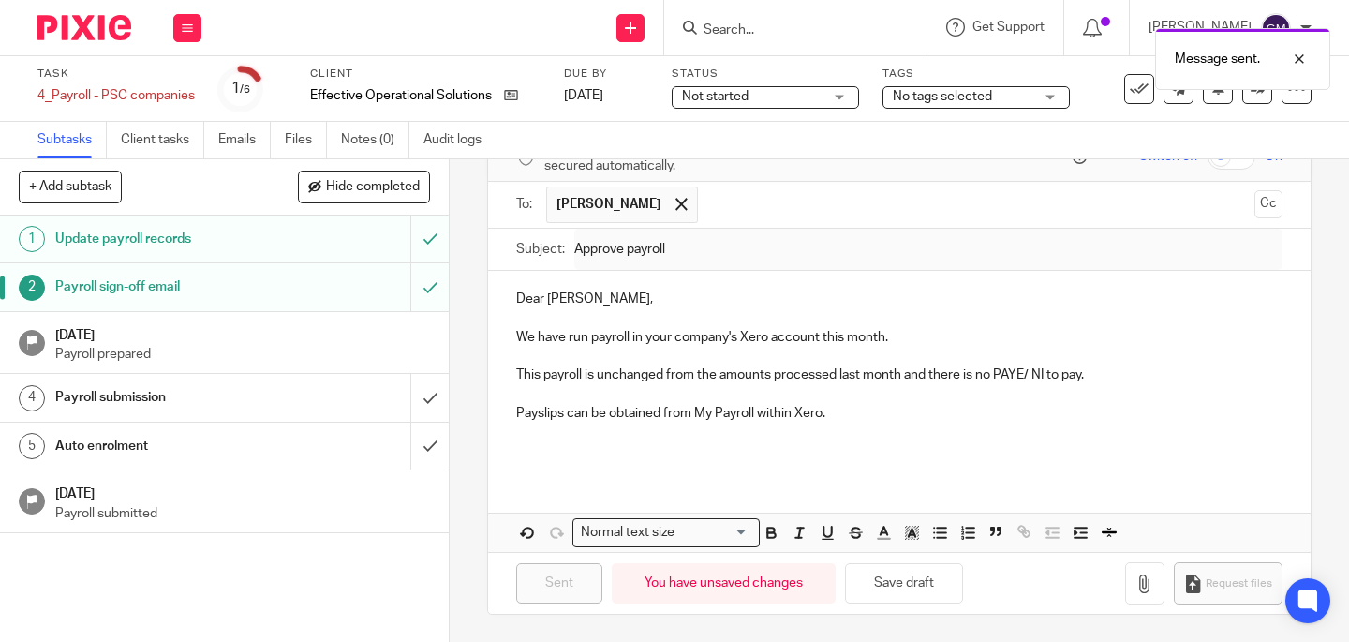
click at [415, 343] on link "22 Sep 2025 Payroll prepared" at bounding box center [224, 343] width 449 height 62
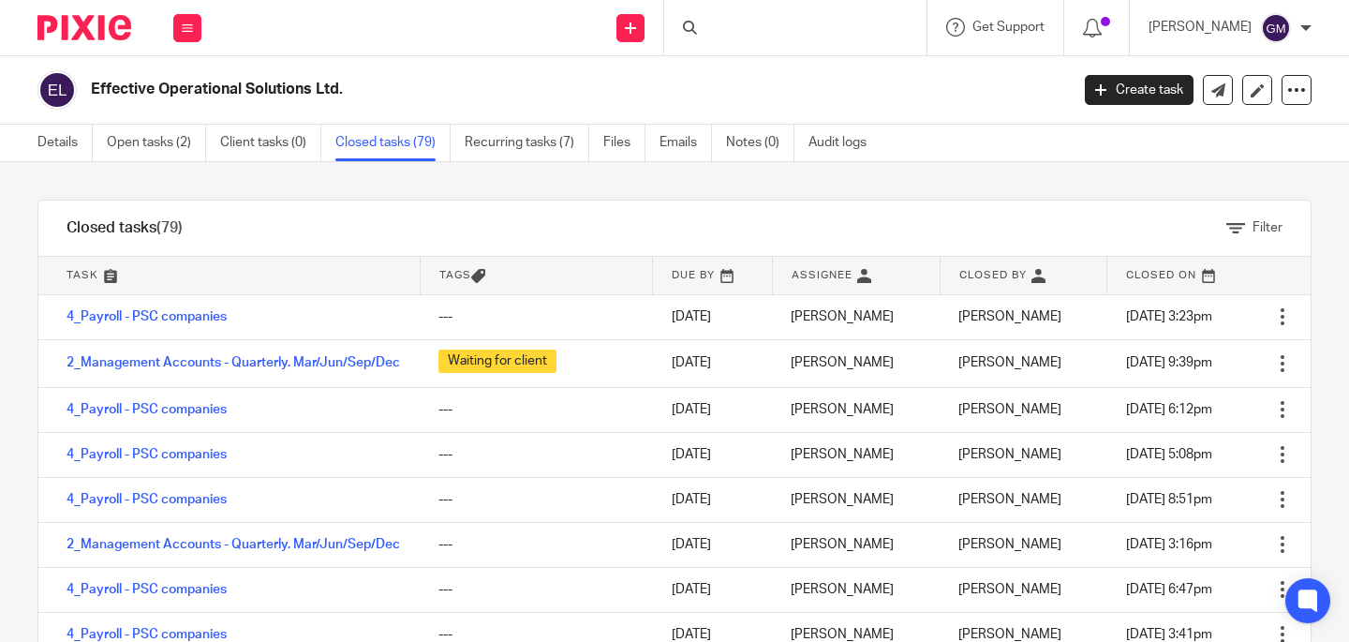
click at [205, 326] on td "4_Payroll - PSC companies" at bounding box center [228, 316] width 381 height 45
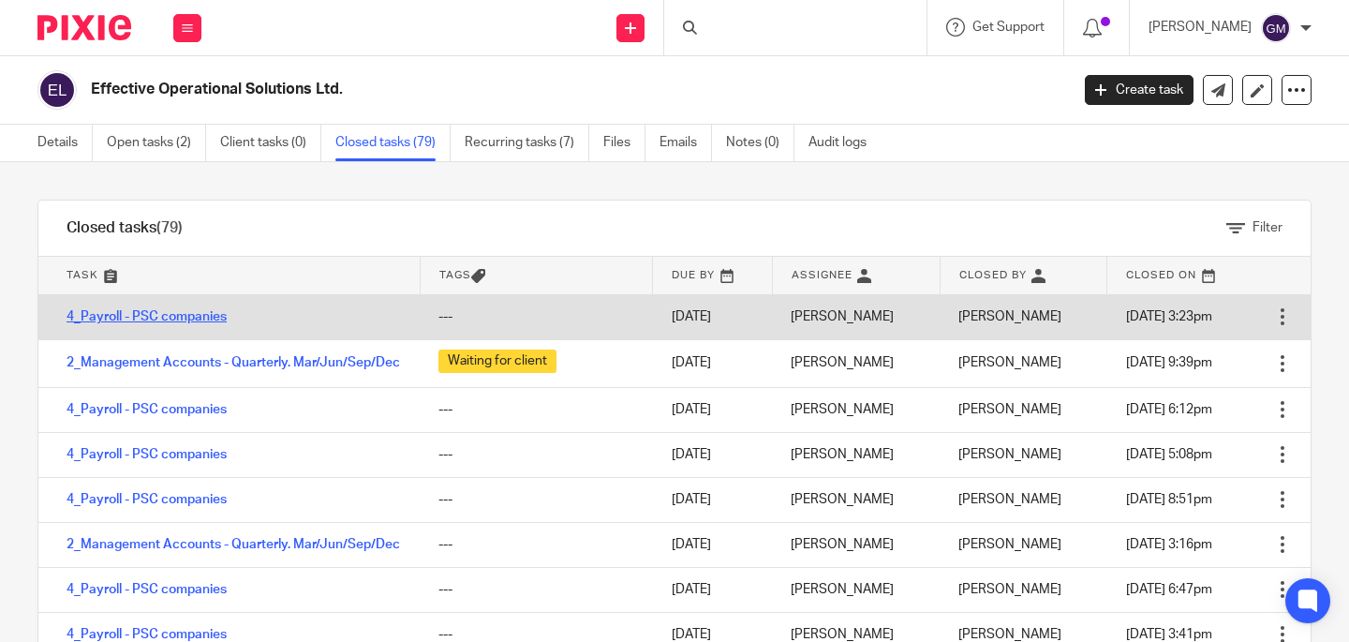
click at [204, 321] on link "4_Payroll - PSC companies" at bounding box center [147, 316] width 160 height 13
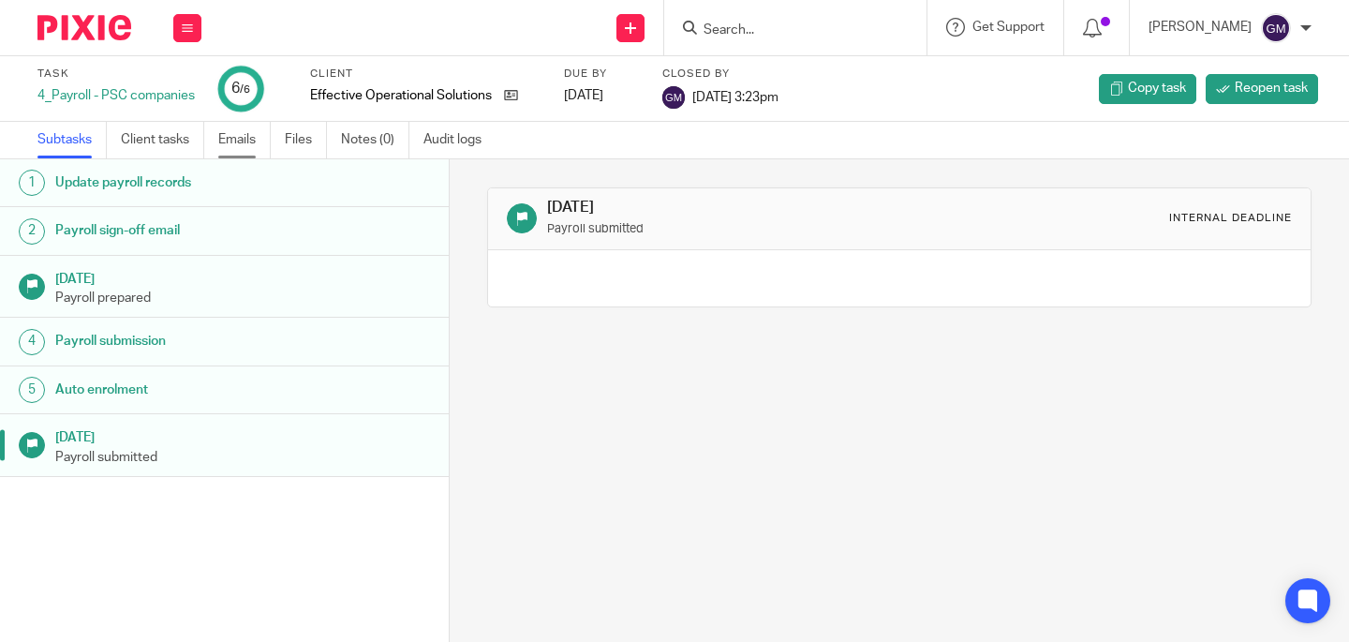
click at [238, 148] on link "Emails" at bounding box center [244, 140] width 52 height 37
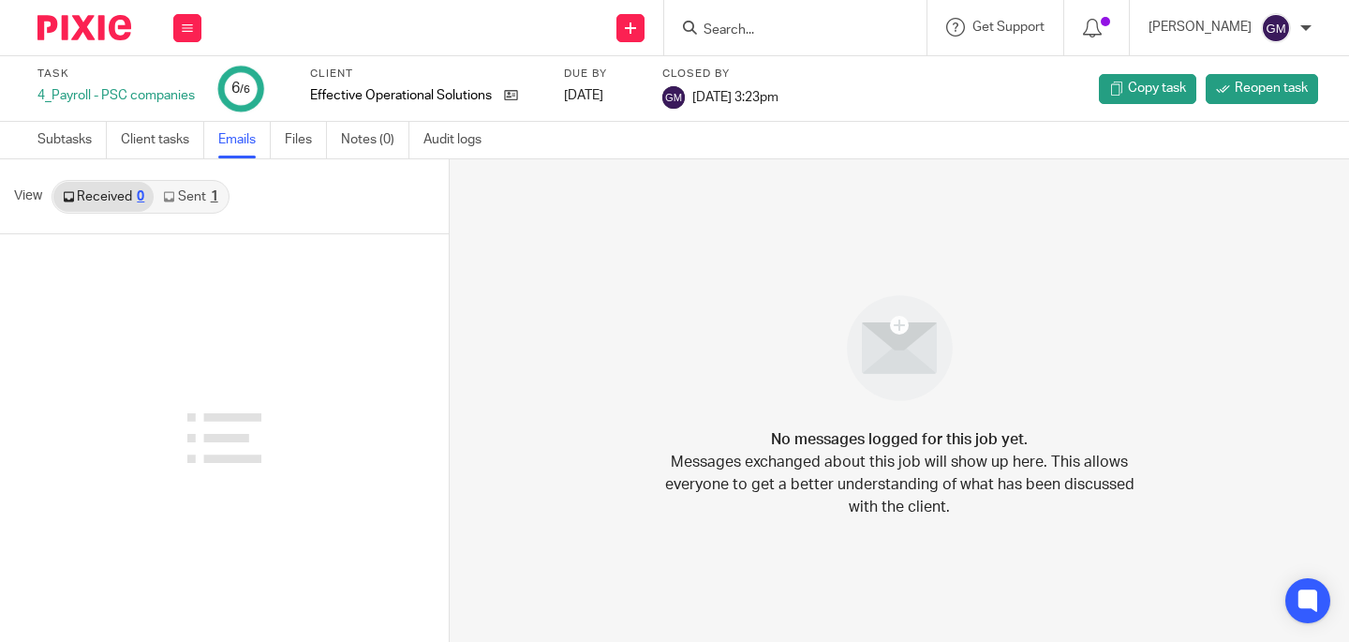
click at [211, 194] on div "1" at bounding box center [214, 196] width 7 height 13
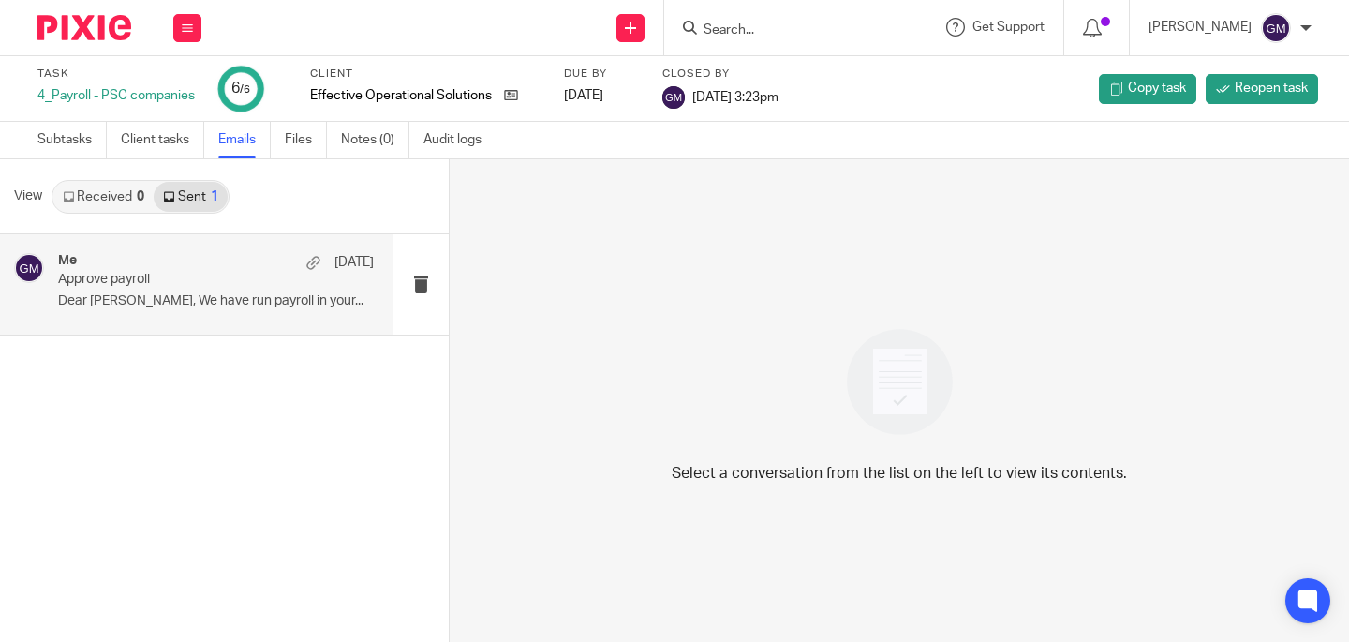
click at [212, 305] on p "Dear Joanne, We have run payroll in your..." at bounding box center [216, 301] width 316 height 16
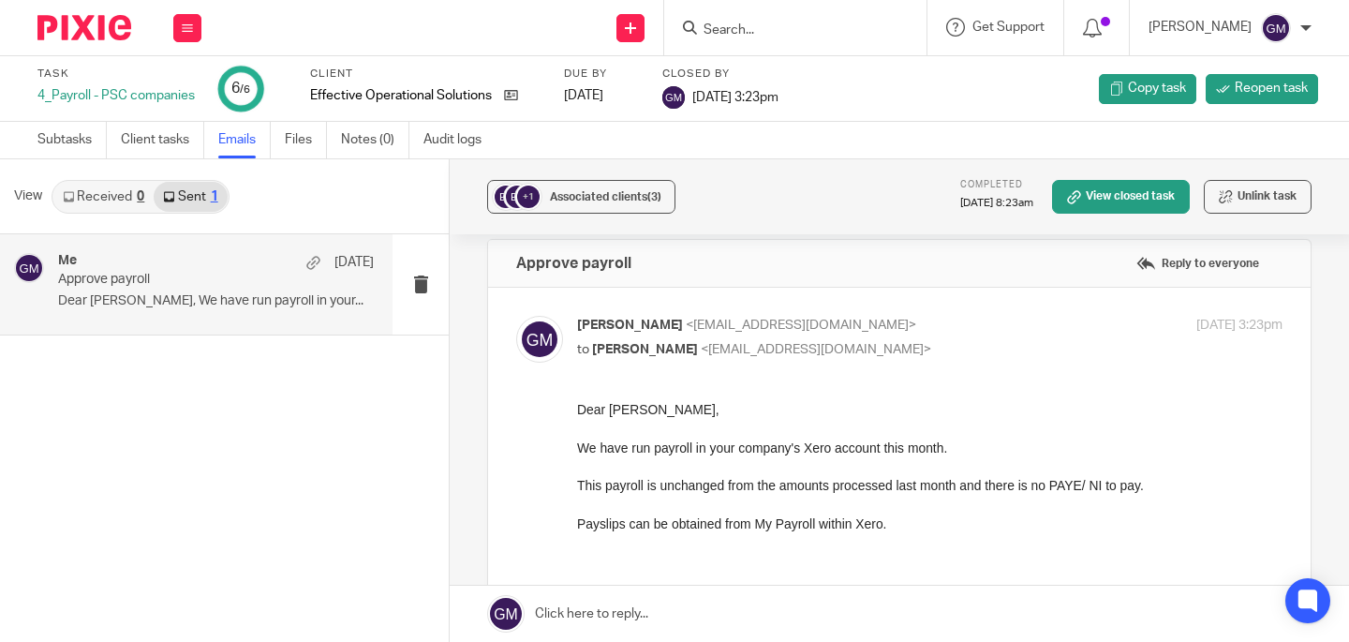
scroll to position [35, 0]
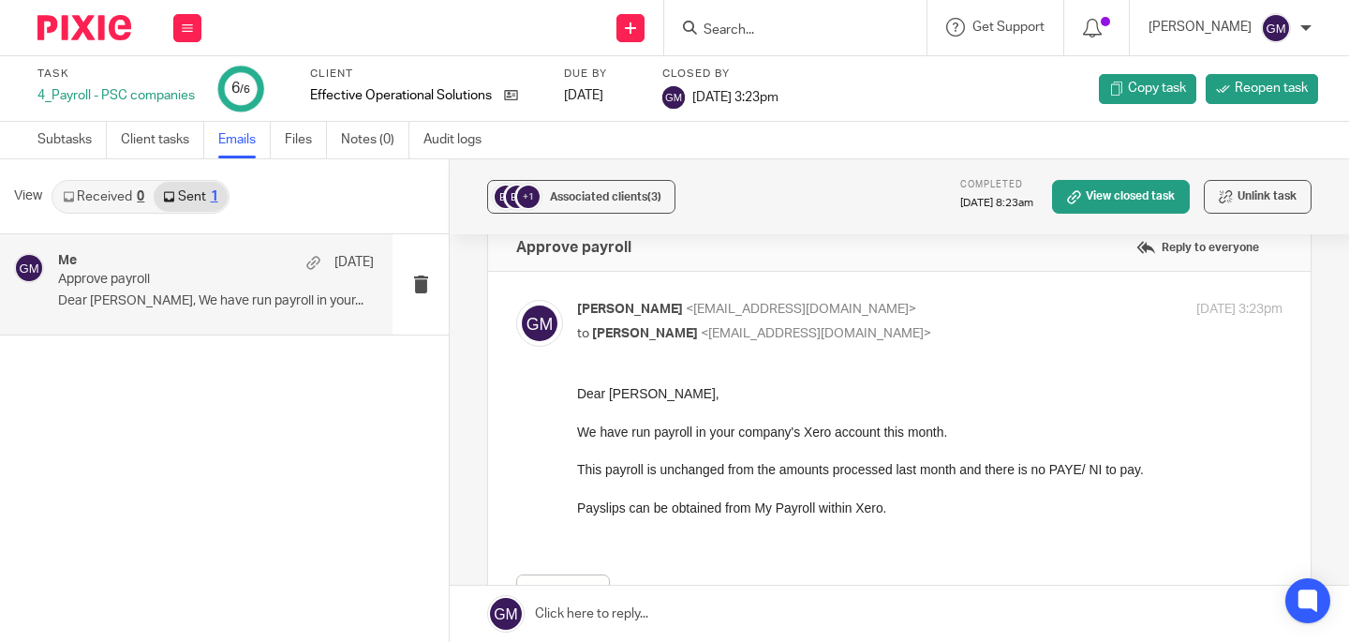
drag, startPoint x: 1144, startPoint y: 782, endPoint x: 945, endPoint y: 532, distance: 318.7
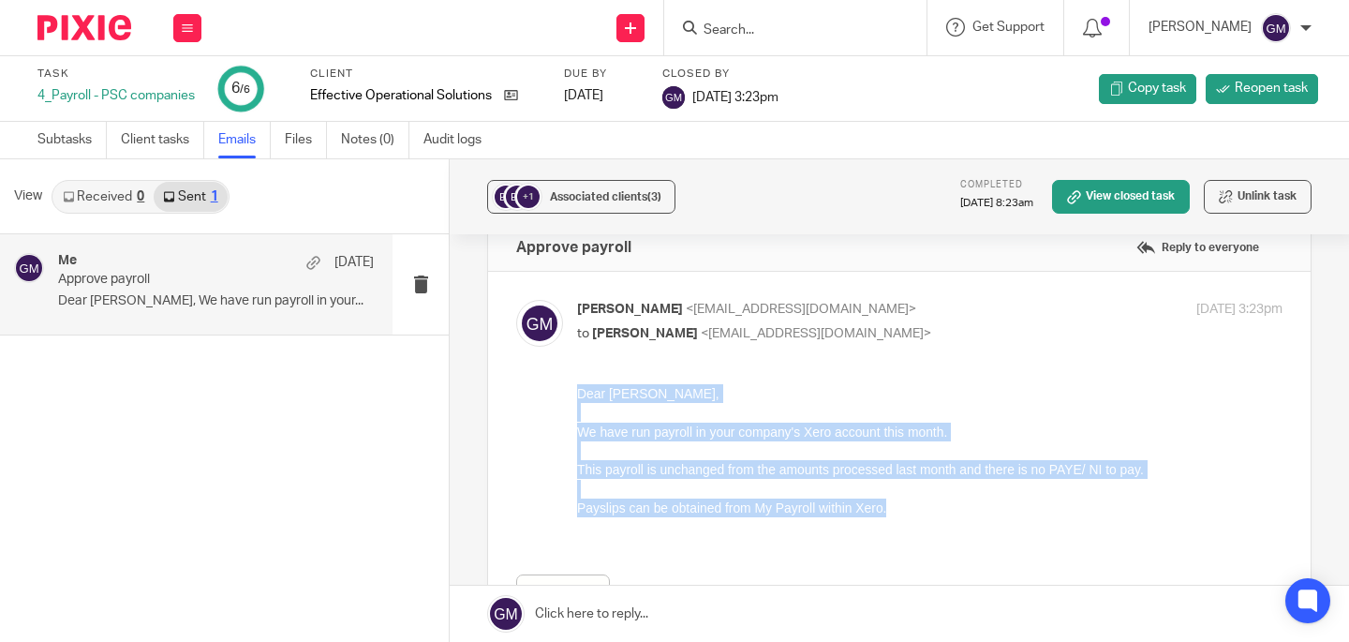
drag, startPoint x: 905, startPoint y: 514, endPoint x: 560, endPoint y: 394, distance: 365.1
click at [577, 394] on html "Dear Joanne, We have run payroll in your company's Xero account this month. Thi…" at bounding box center [930, 460] width 706 height 153
copy div "Dear Joanne, We have run payroll in your company's Xero account this month. Thi…"
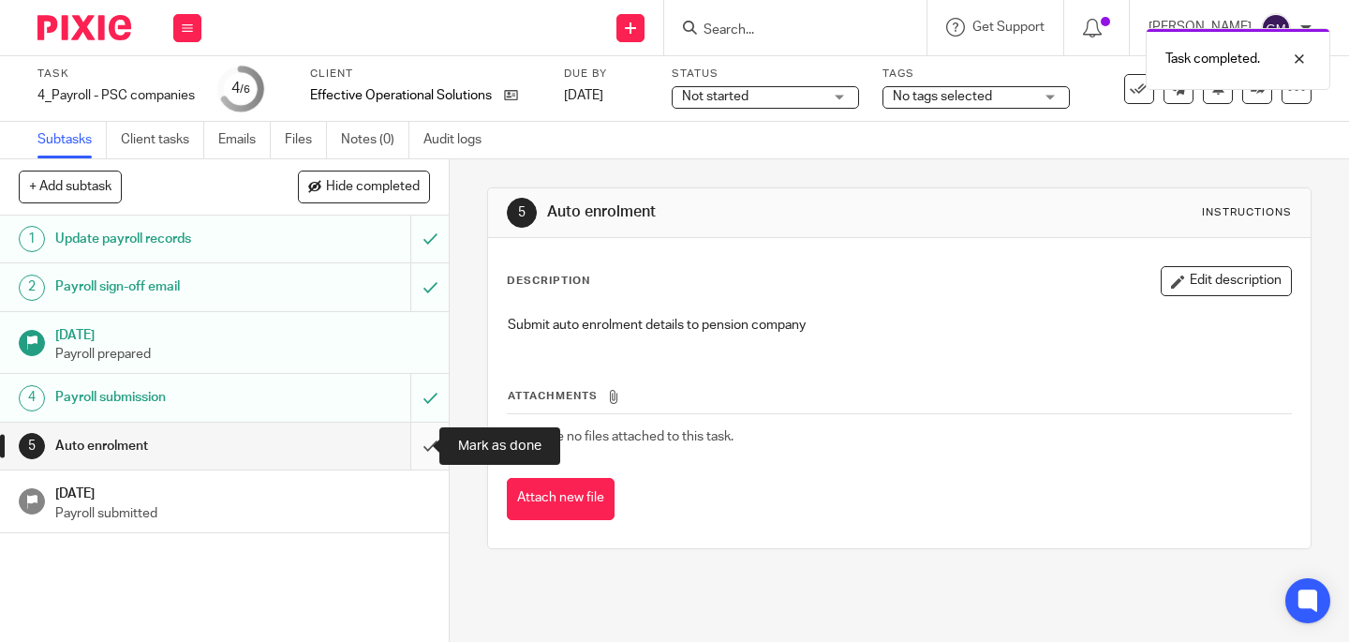
click at [419, 443] on input "submit" at bounding box center [224, 446] width 449 height 47
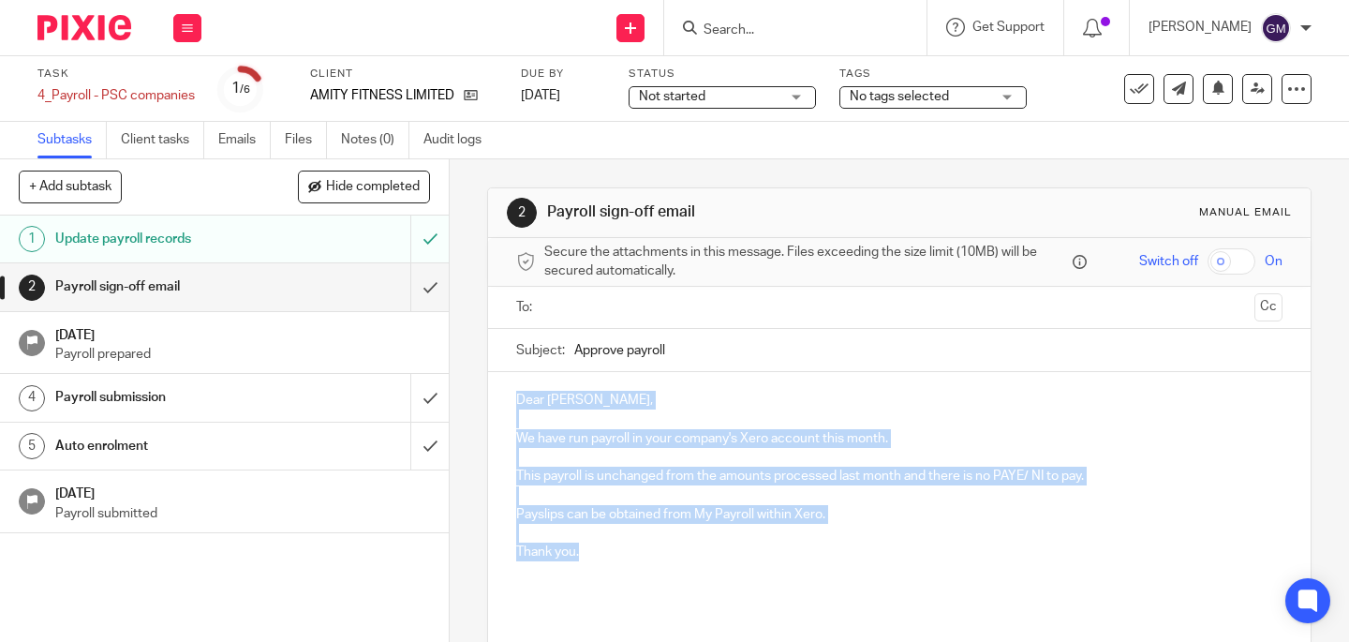
drag, startPoint x: 512, startPoint y: 399, endPoint x: 588, endPoint y: 552, distance: 170.6
click at [588, 552] on div "Dear [PERSON_NAME], We have run payroll in your company's Xero account this mon…" at bounding box center [899, 493] width 823 height 242
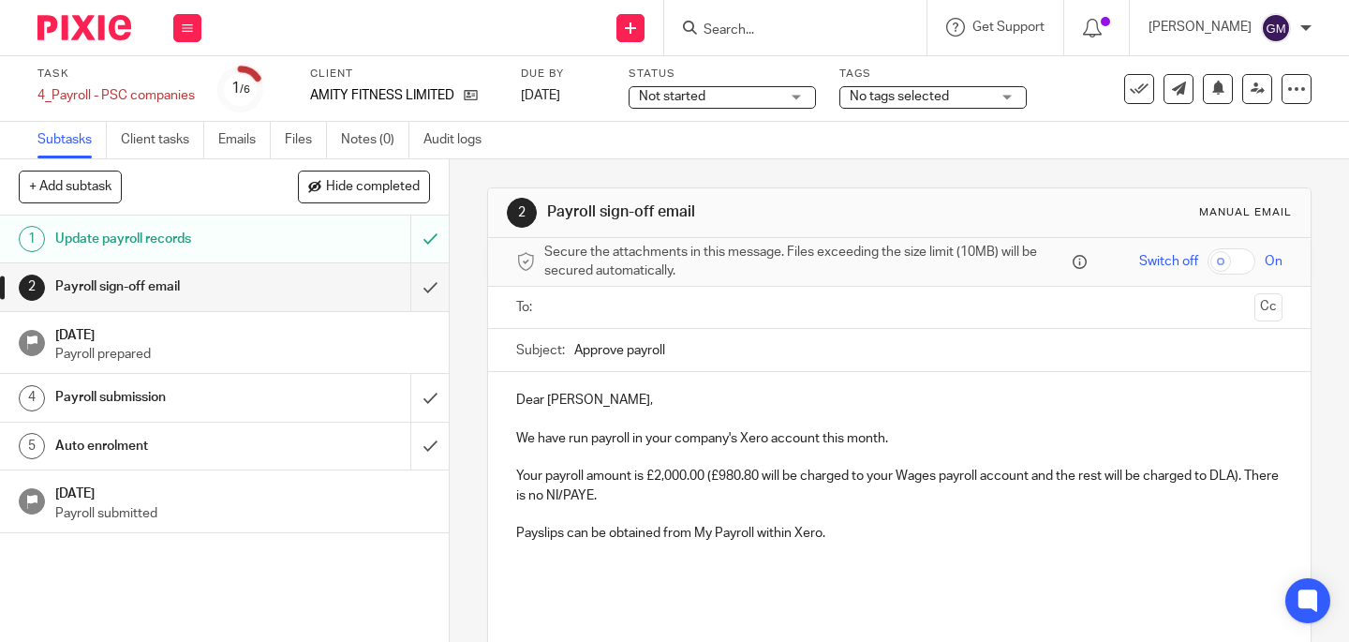
click at [635, 309] on input "text" at bounding box center [899, 308] width 696 height 22
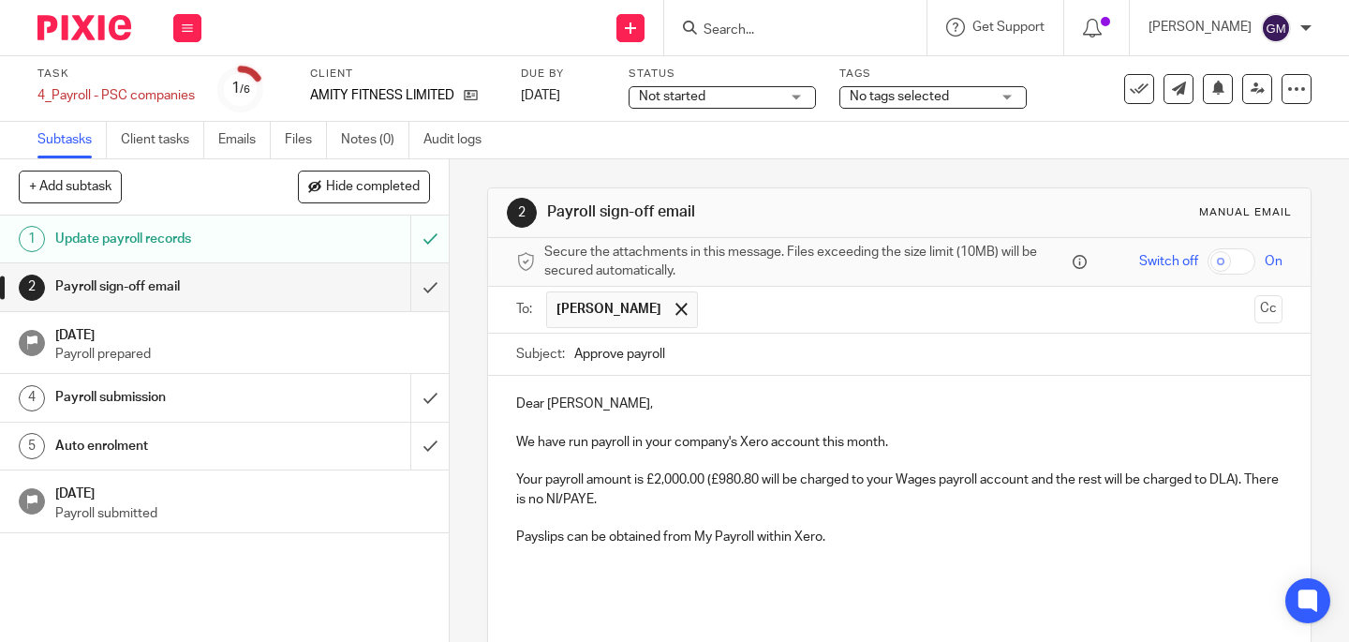
scroll to position [142, 0]
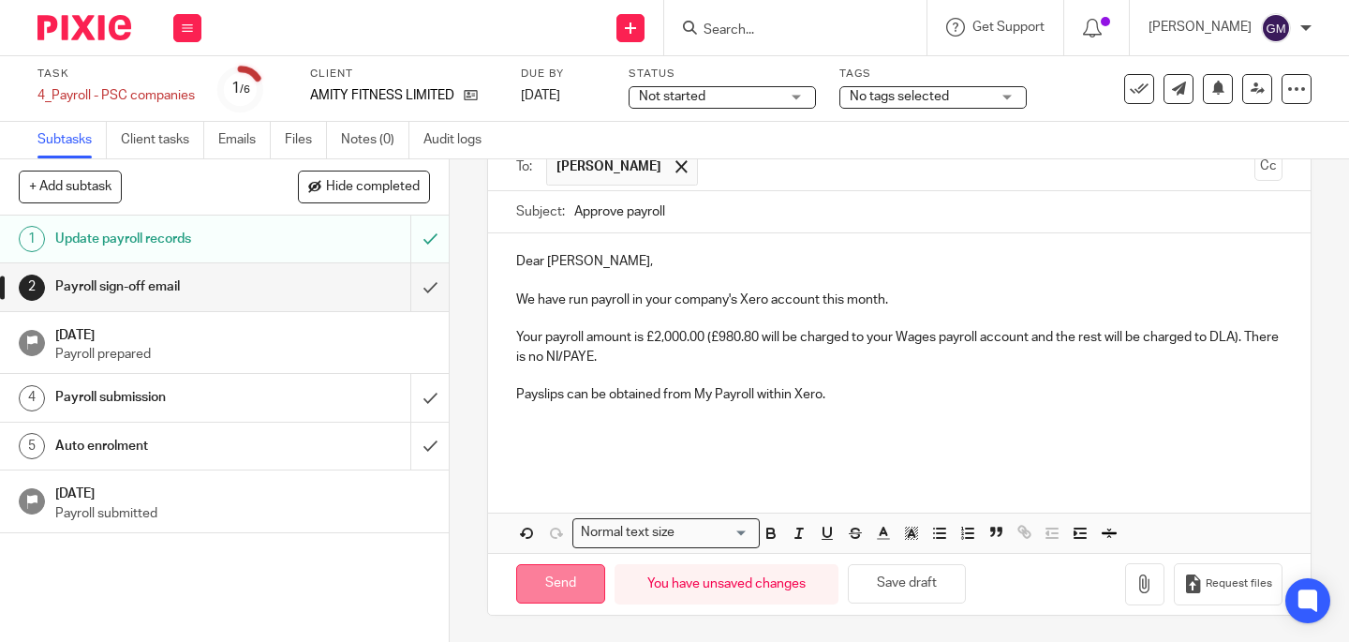
click at [573, 588] on input "Send" at bounding box center [560, 584] width 89 height 40
type input "Sent"
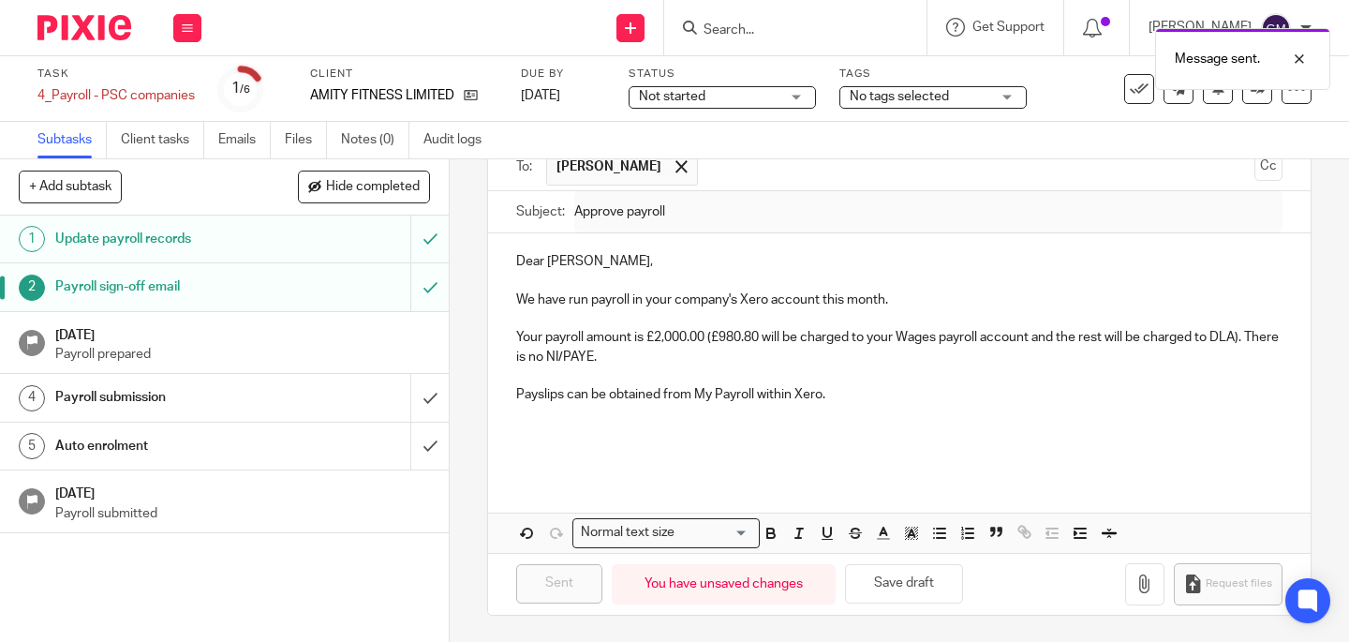
click at [330, 357] on p "Payroll prepared" at bounding box center [242, 354] width 375 height 19
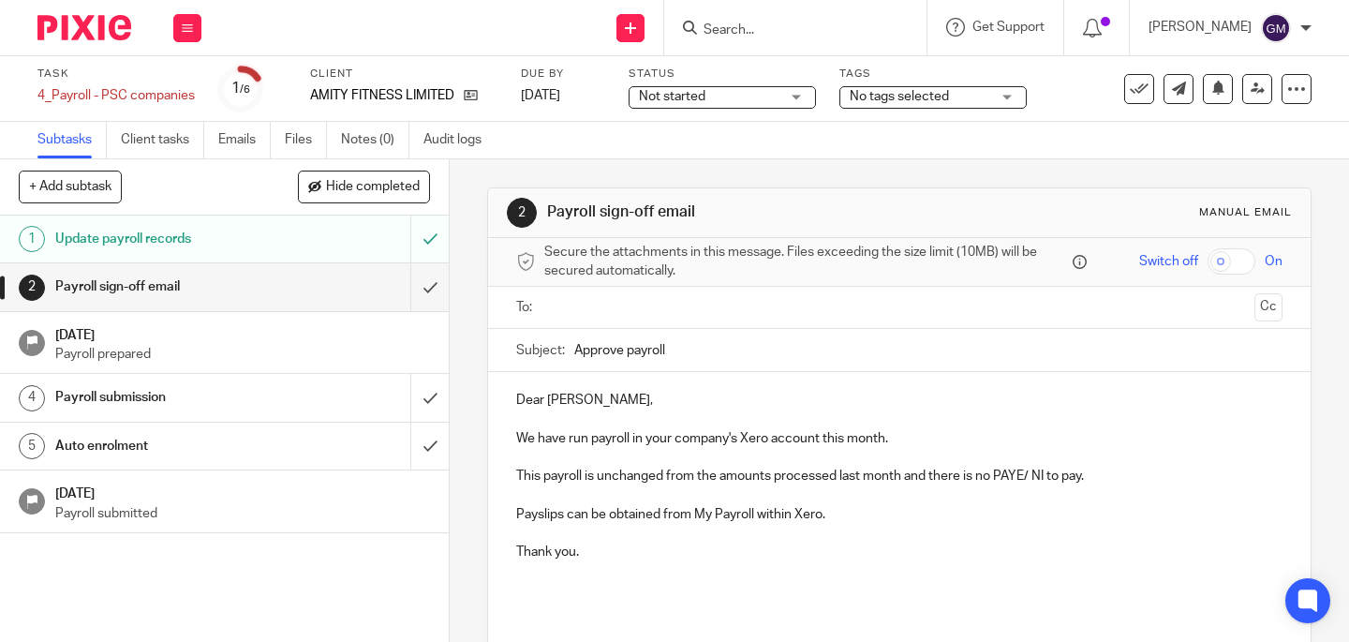
click at [472, 106] on div "Client AMITY FITNESS LIMITED" at bounding box center [403, 89] width 187 height 45
click at [472, 97] on icon at bounding box center [471, 95] width 14 height 14
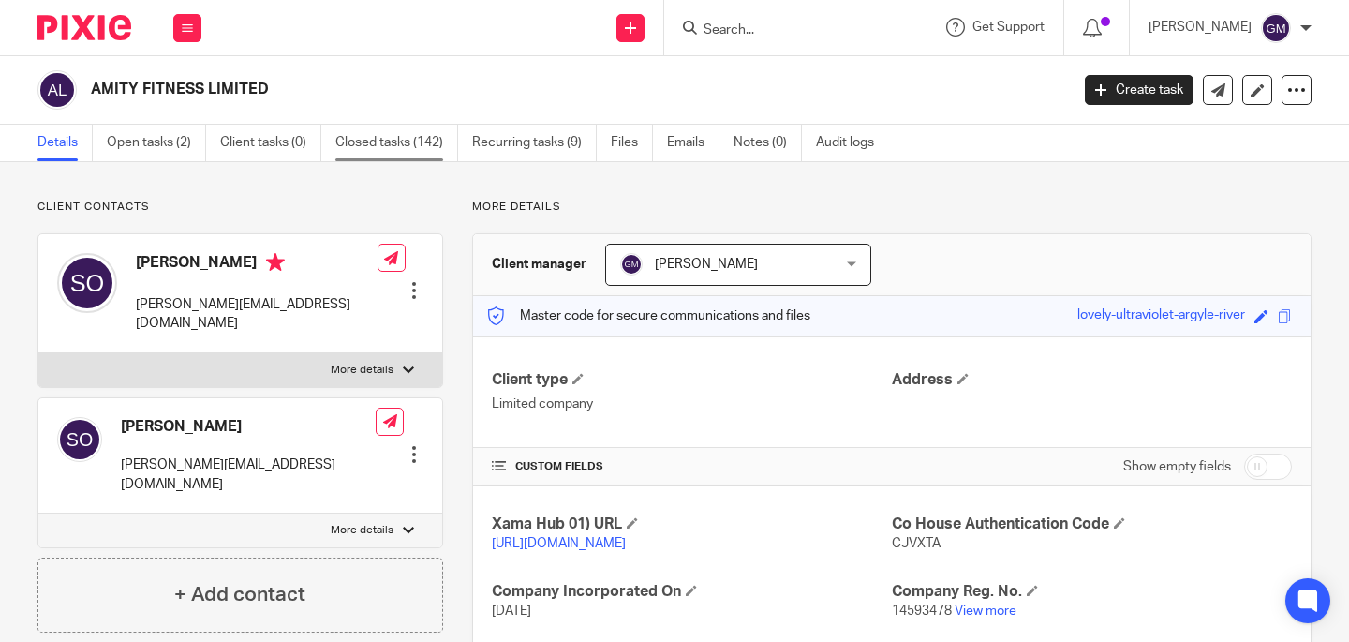
click at [411, 148] on link "Closed tasks (142)" at bounding box center [396, 143] width 123 height 37
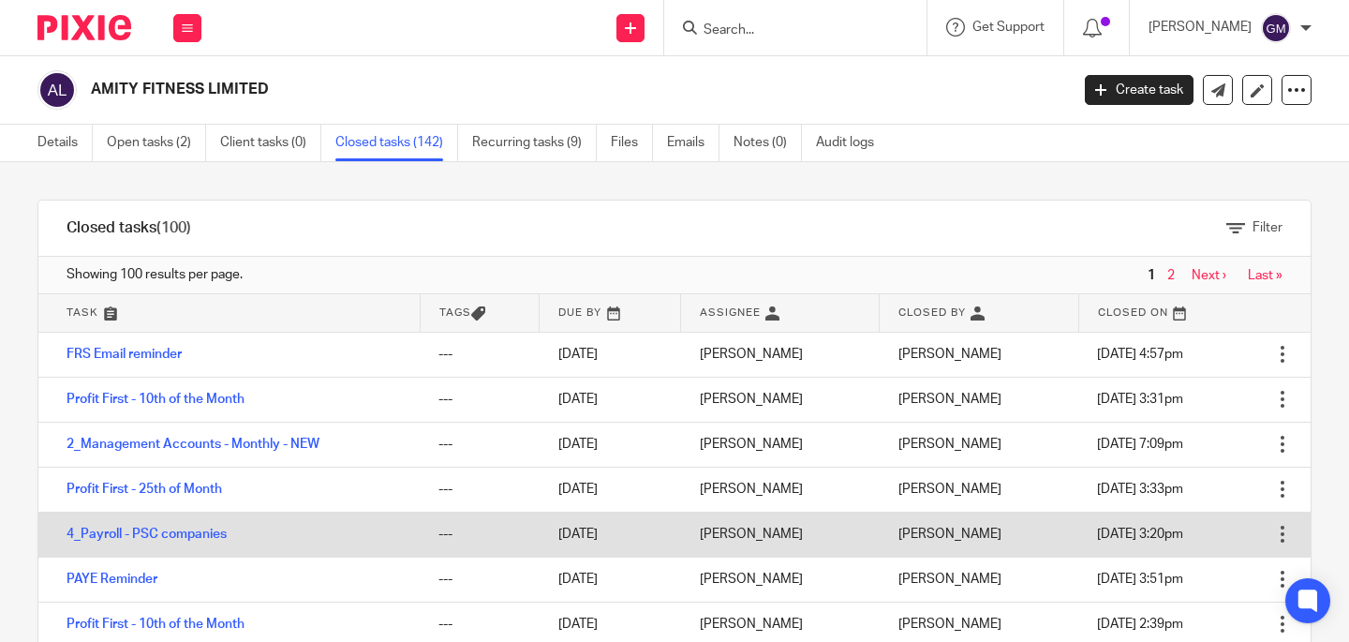
click at [206, 543] on td "4_Payroll - PSC companies" at bounding box center [228, 534] width 381 height 45
click at [206, 538] on link "4_Payroll - PSC companies" at bounding box center [147, 534] width 160 height 13
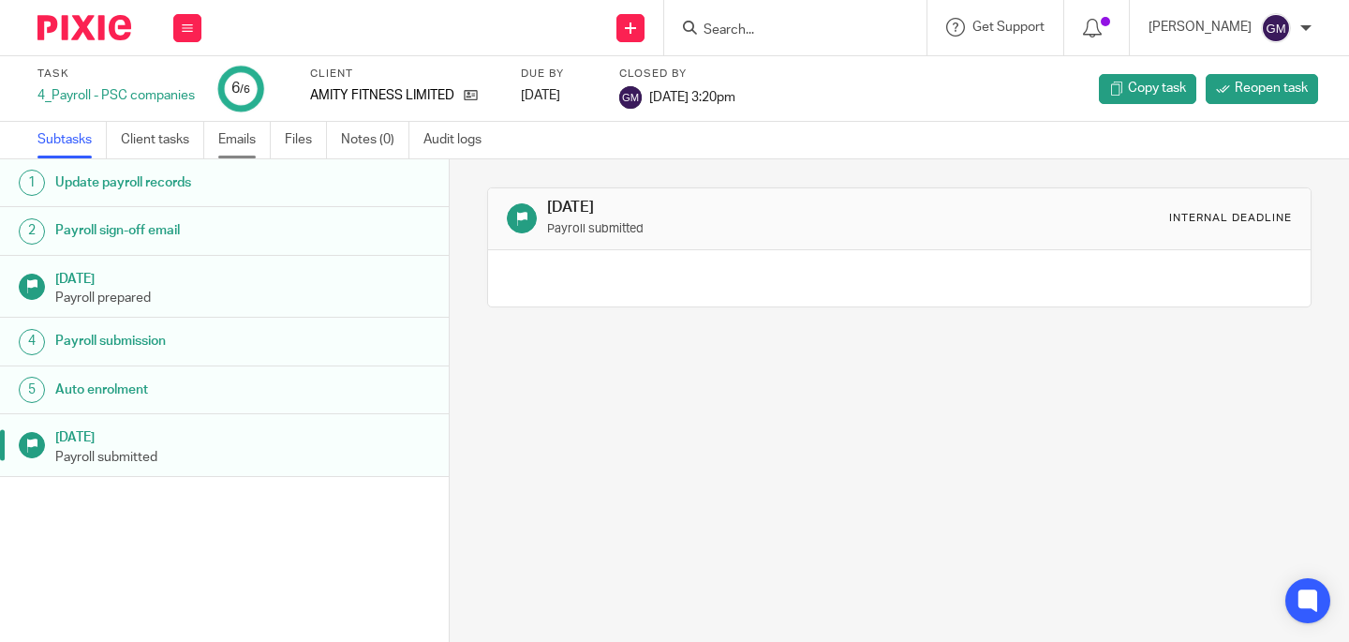
click at [249, 146] on link "Emails" at bounding box center [244, 140] width 52 height 37
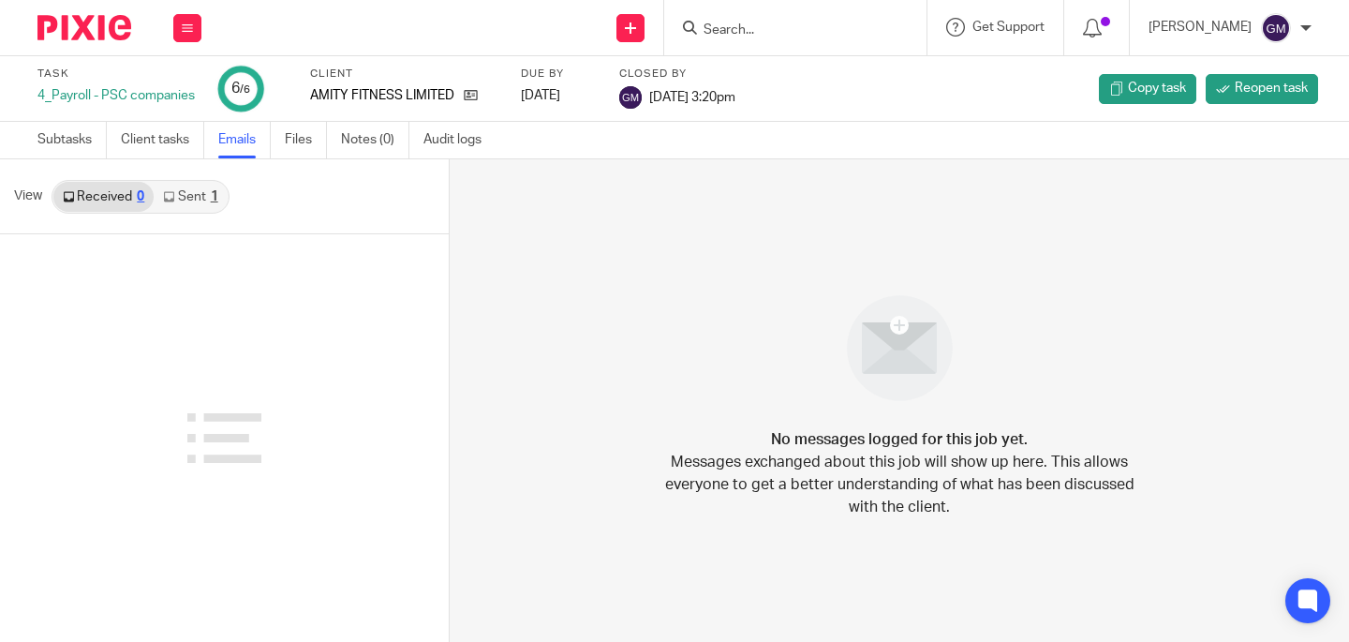
click at [201, 203] on link "Sent 1" at bounding box center [190, 197] width 73 height 30
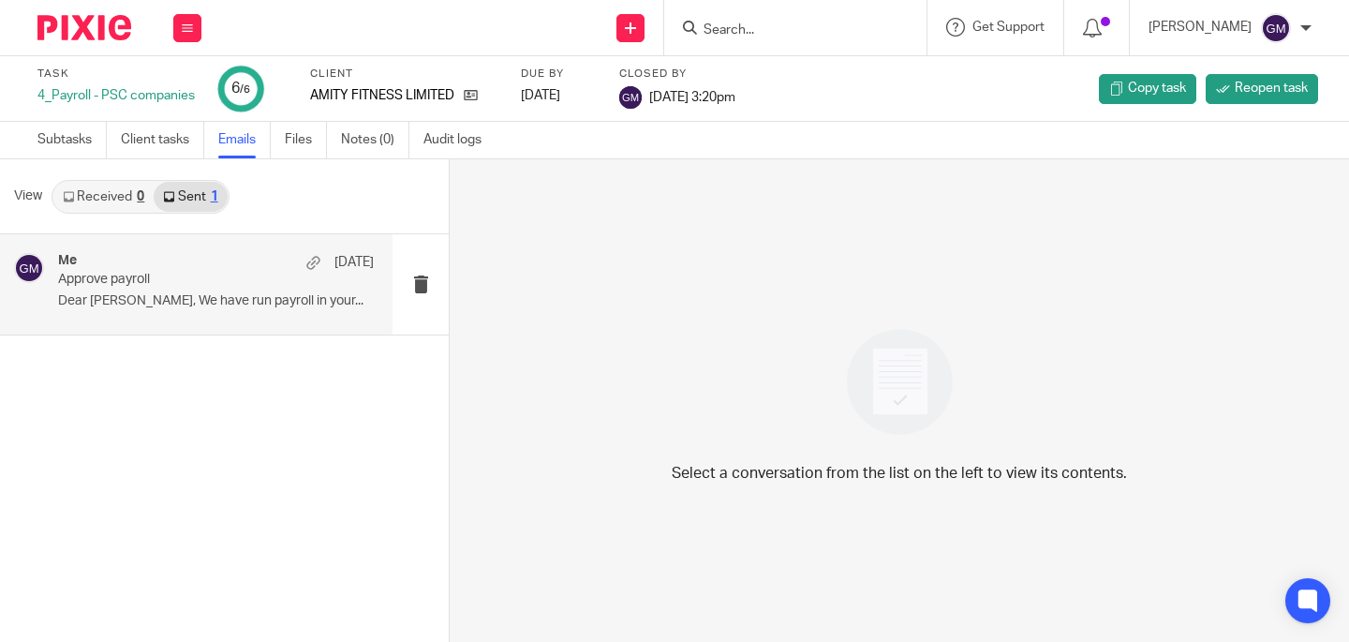
click at [261, 308] on p "Dear Sam, We have run payroll in your..." at bounding box center [216, 301] width 316 height 16
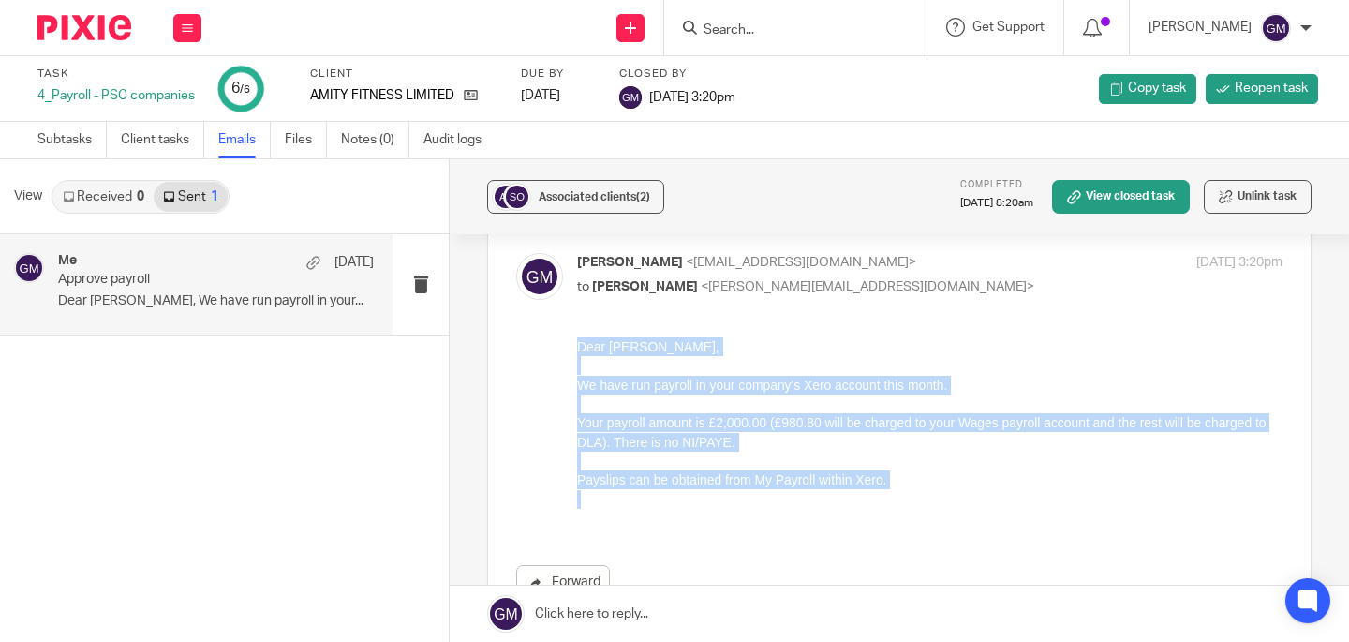
scroll to position [96, 0]
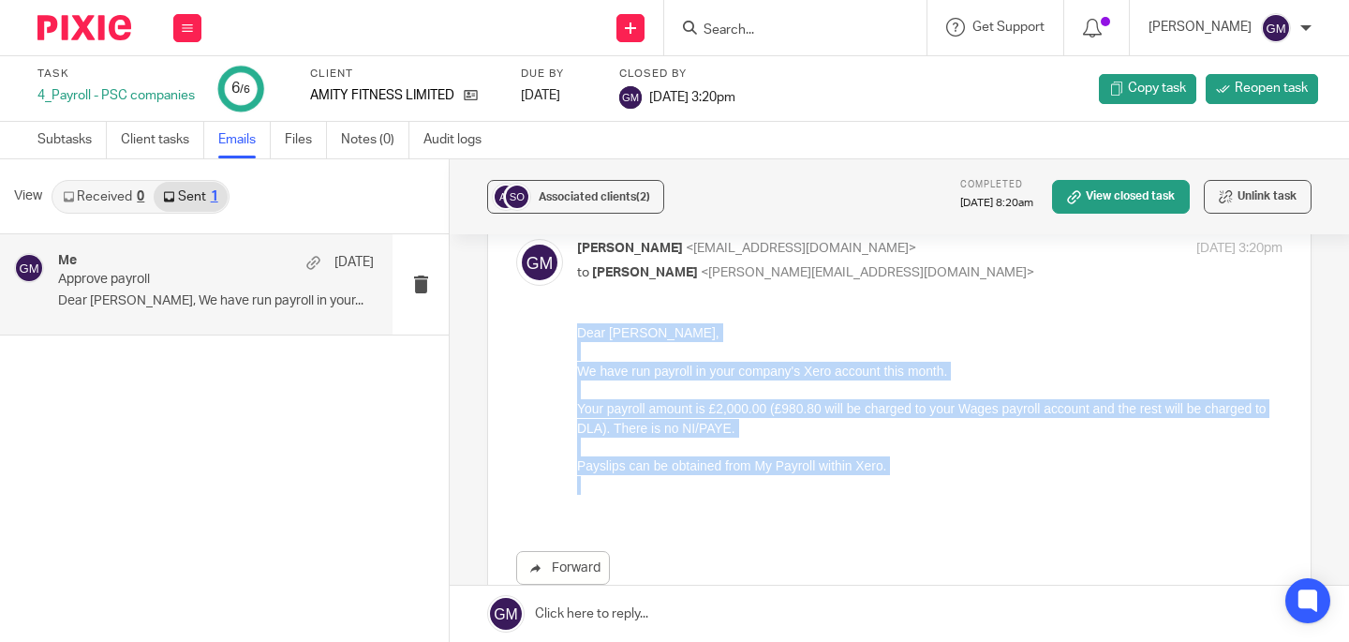
drag, startPoint x: 579, startPoint y: 327, endPoint x: 897, endPoint y: 497, distance: 360.1
click at [897, 497] on div "Dear Sam, We have run payroll in your company's Xero account this month. Your p…" at bounding box center [930, 418] width 706 height 190
copy div "Dear Sam, We have run payroll in your company's Xero account this month. Your p…"
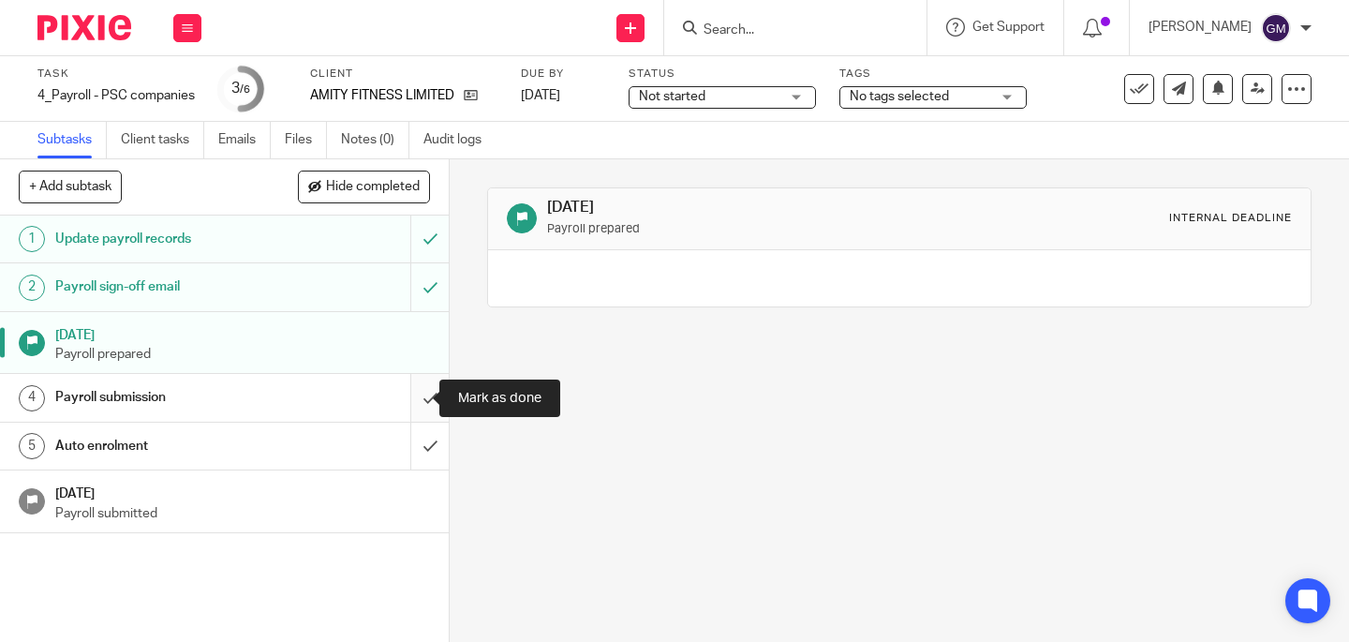
click at [417, 409] on input "submit" at bounding box center [224, 397] width 449 height 47
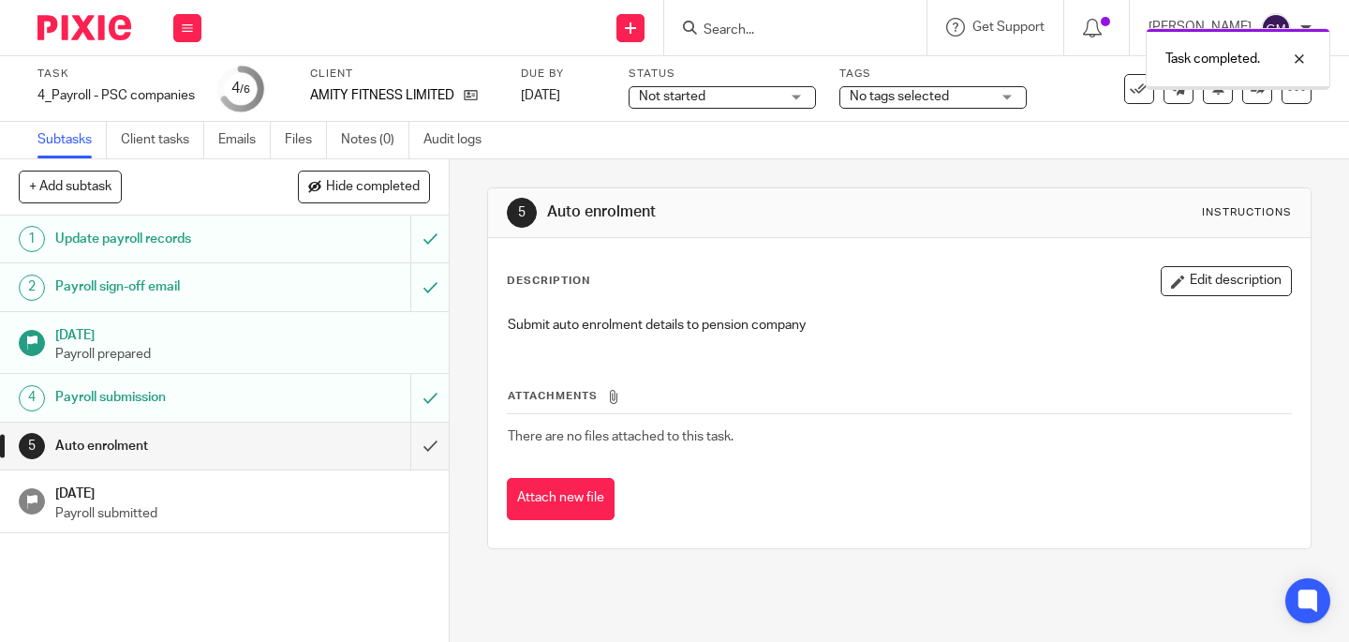
click at [416, 445] on input "submit" at bounding box center [224, 446] width 449 height 47
